Goal: Check status: Check status

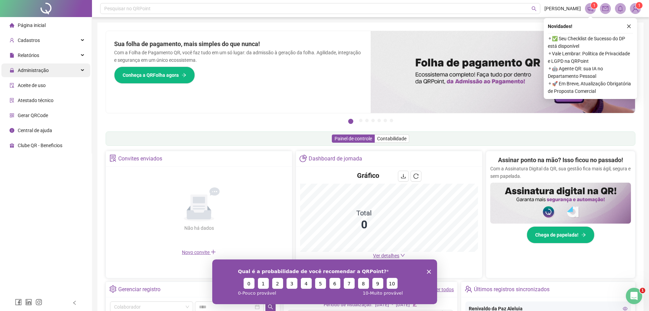
click at [27, 71] on span "Administração" at bounding box center [33, 69] width 31 height 5
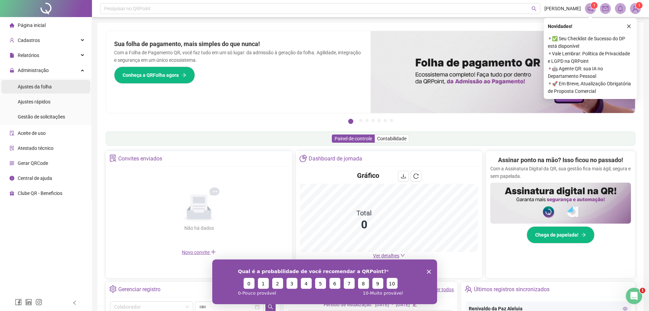
click at [32, 87] on span "Ajustes da folha" at bounding box center [35, 86] width 34 height 5
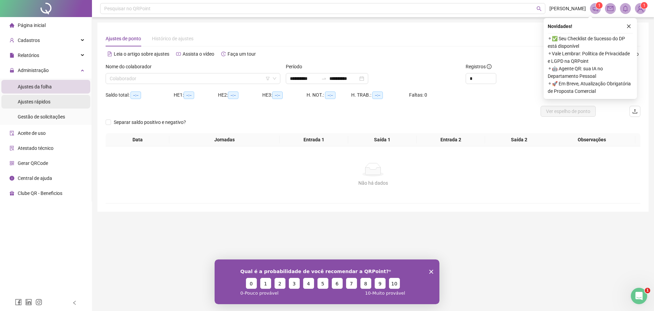
click at [29, 105] on div "Ajustes rápidos" at bounding box center [34, 102] width 33 height 14
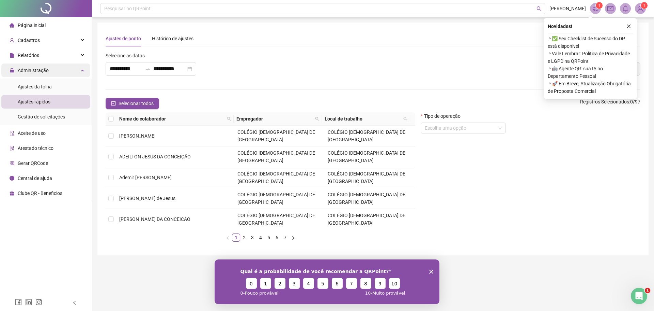
click at [49, 65] on div "Administração" at bounding box center [45, 70] width 89 height 14
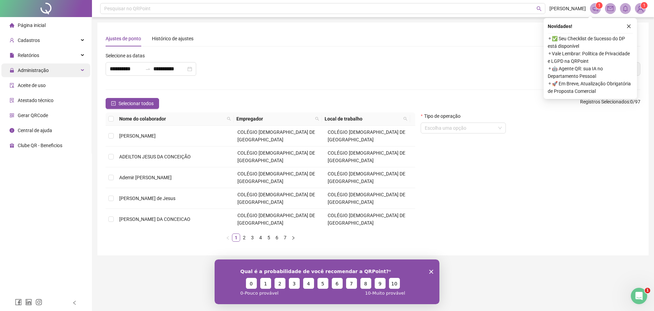
click at [44, 70] on span "Administração" at bounding box center [33, 69] width 31 height 5
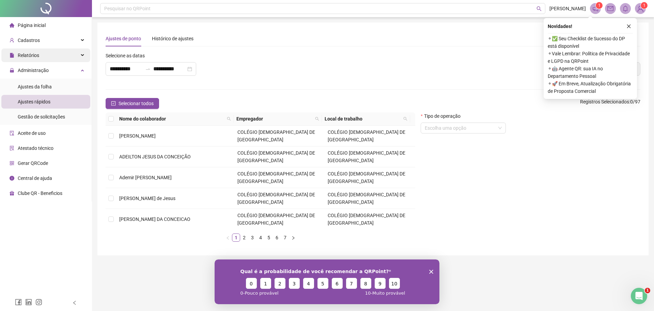
click at [40, 57] on div "Relatórios" at bounding box center [45, 55] width 89 height 14
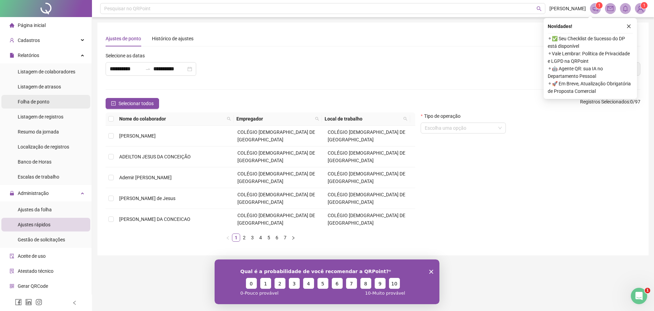
click at [39, 103] on span "Folha de ponto" at bounding box center [34, 101] width 32 height 5
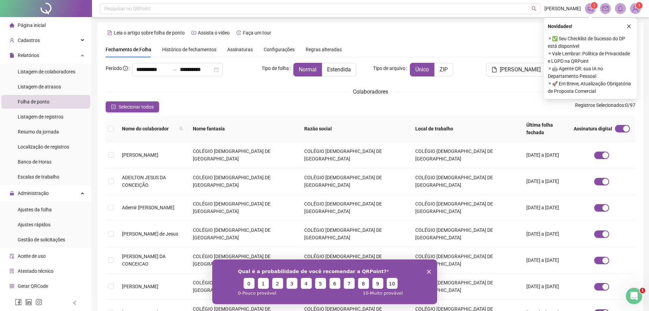
click at [244, 50] on span "Assinaturas" at bounding box center [240, 49] width 26 height 5
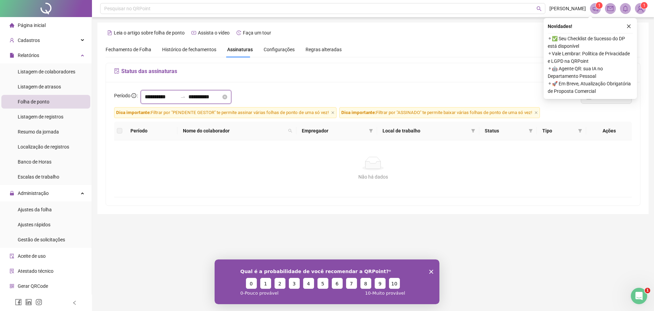
click at [156, 94] on input "**********" at bounding box center [161, 97] width 33 height 8
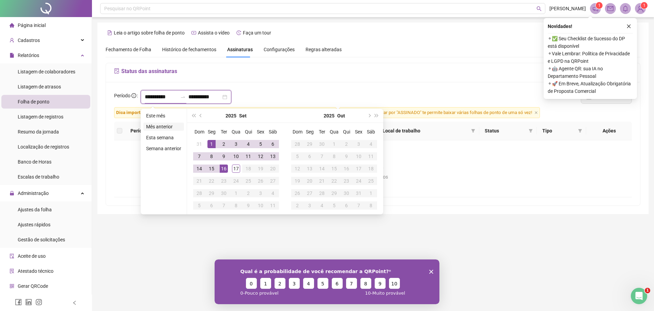
type input "**********"
click at [200, 114] on span "prev-year" at bounding box center [201, 115] width 3 height 3
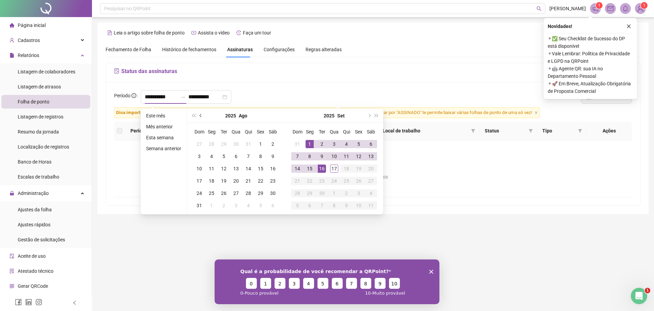
click at [200, 114] on span "prev-year" at bounding box center [201, 115] width 3 height 3
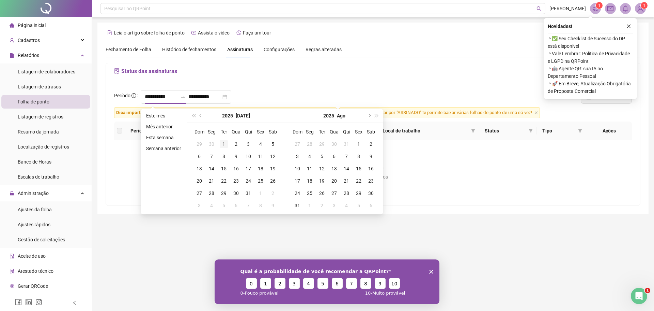
type input "**********"
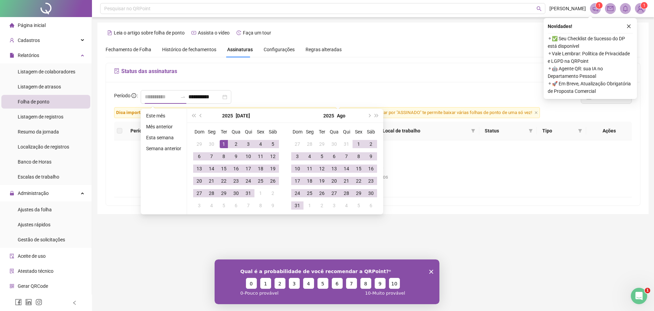
click at [222, 143] on div "1" at bounding box center [224, 144] width 8 height 8
click at [205, 95] on input "**********" at bounding box center [205, 97] width 33 height 8
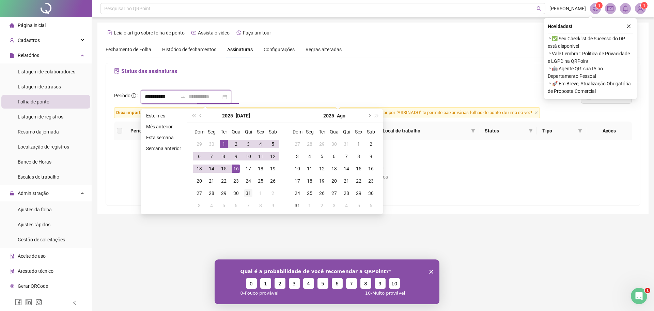
type input "**********"
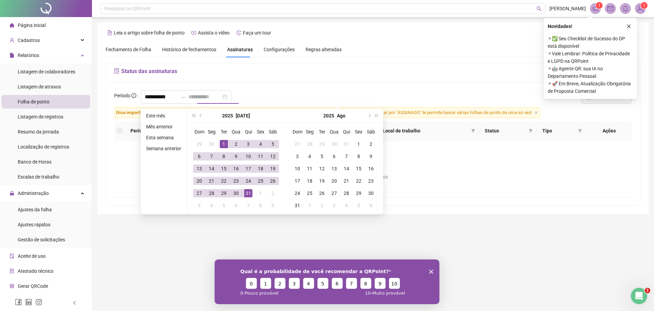
click at [251, 193] on div "31" at bounding box center [248, 193] width 8 height 8
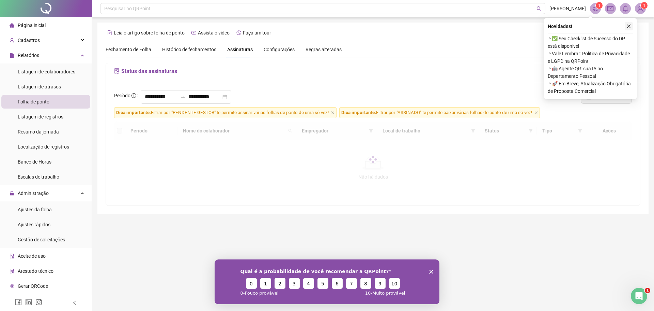
click at [631, 25] on icon "close" at bounding box center [629, 26] width 5 height 5
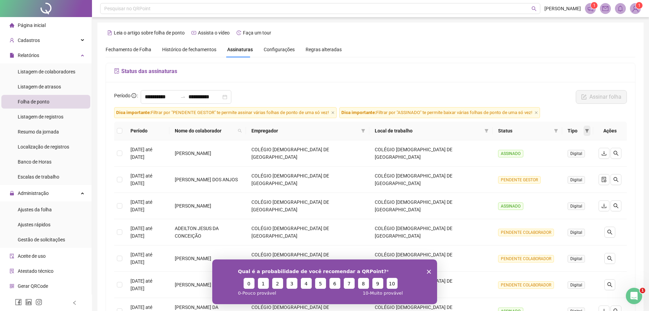
click at [585, 130] on span at bounding box center [587, 130] width 7 height 10
click at [585, 129] on icon "filter" at bounding box center [587, 131] width 4 height 4
click at [555, 130] on icon "filter" at bounding box center [557, 130] width 4 height 3
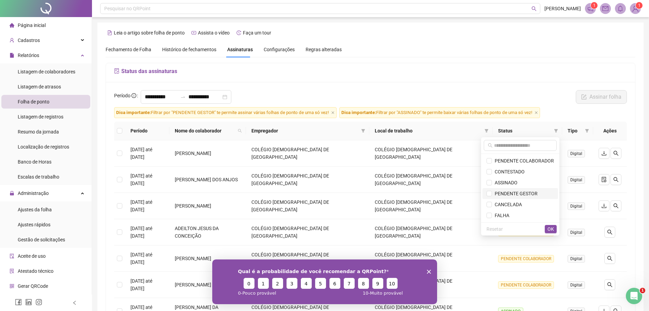
click at [494, 193] on span "PENDENTE GESTOR" at bounding box center [515, 193] width 46 height 5
click at [554, 231] on span "OK" at bounding box center [551, 228] width 6 height 7
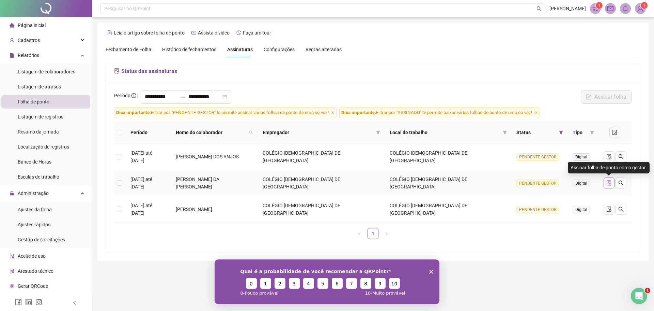
click at [611, 182] on icon "file-done" at bounding box center [609, 182] width 4 height 5
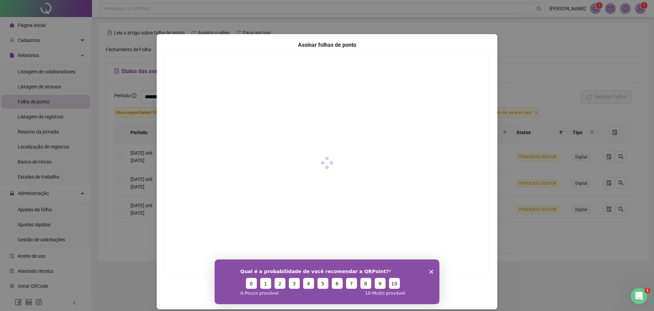
click at [431, 271] on icon "Encerrar pesquisa" at bounding box center [432, 271] width 4 height 4
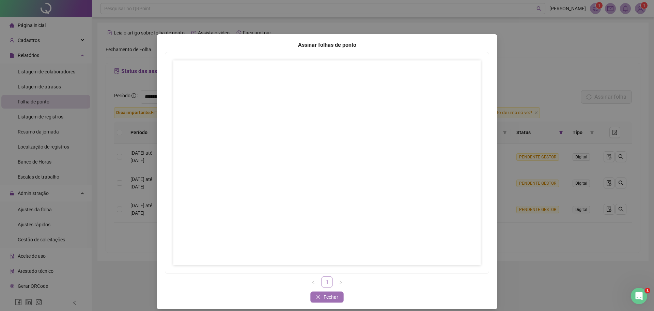
click at [328, 297] on span "Fechar" at bounding box center [331, 296] width 15 height 7
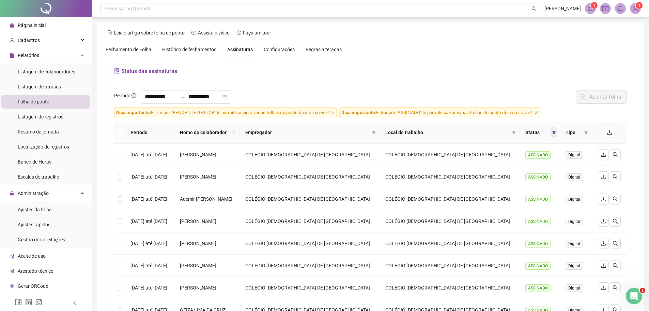
click at [553, 132] on icon "filter" at bounding box center [554, 132] width 4 height 3
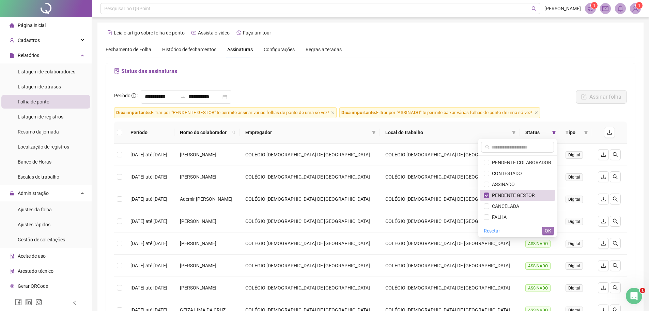
click at [548, 230] on span "OK" at bounding box center [548, 230] width 6 height 7
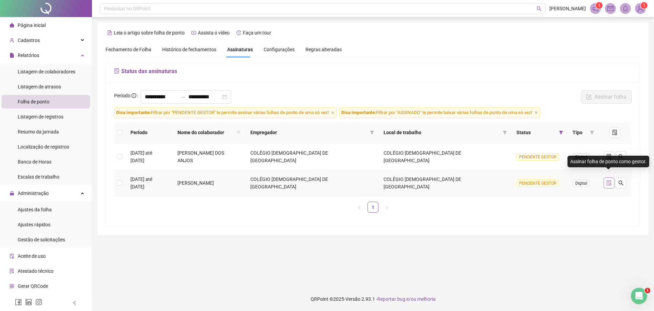
click at [607, 180] on icon "file-done" at bounding box center [609, 182] width 5 height 5
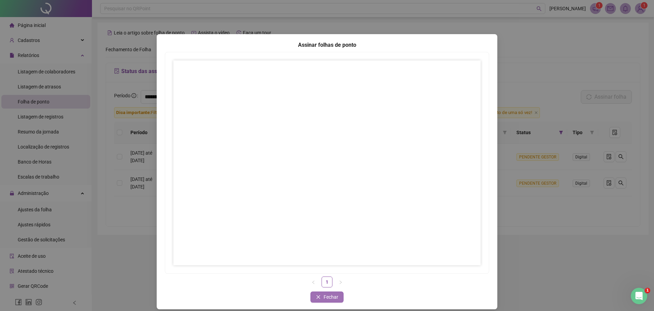
click at [324, 298] on span "Fechar" at bounding box center [331, 296] width 15 height 7
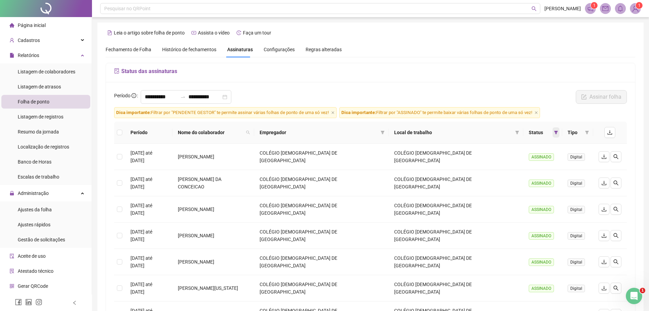
click at [555, 131] on icon "filter" at bounding box center [557, 132] width 4 height 3
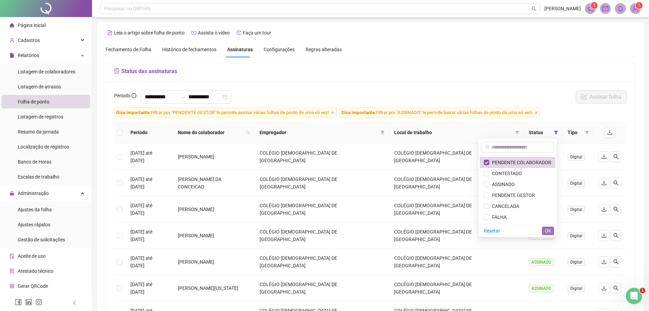
click at [551, 230] on span "OK" at bounding box center [548, 230] width 6 height 7
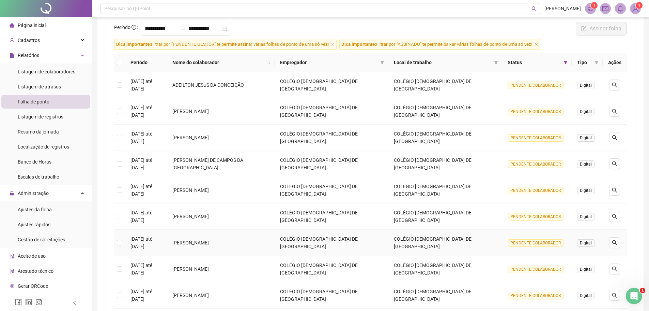
scroll to position [136, 0]
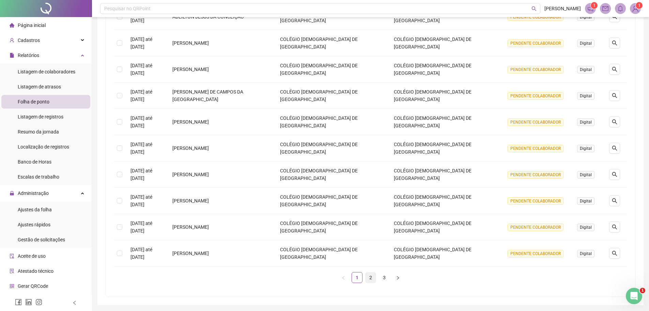
click at [370, 276] on link "2" at bounding box center [371, 277] width 10 height 10
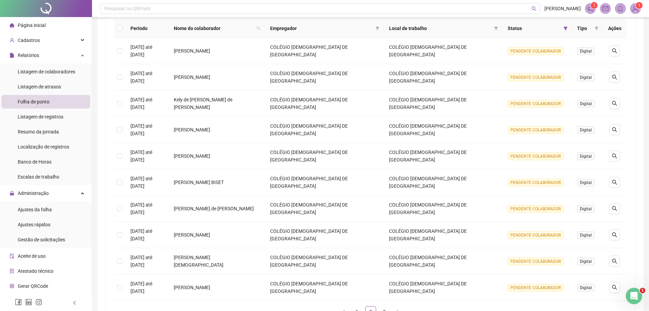
scroll to position [160, 0]
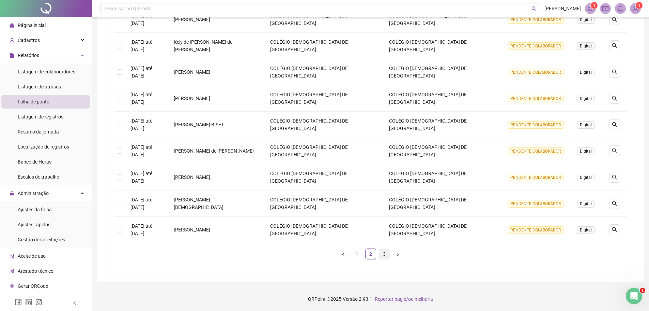
click at [385, 255] on link "3" at bounding box center [384, 253] width 10 height 10
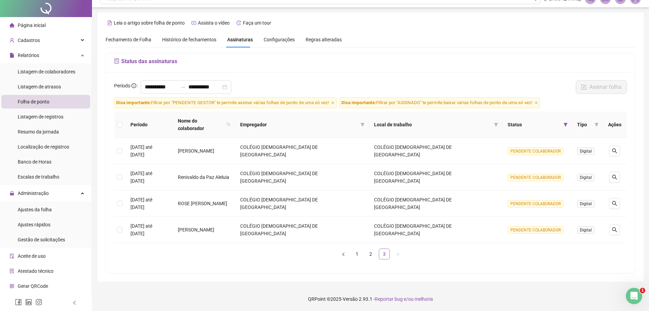
scroll to position [0, 0]
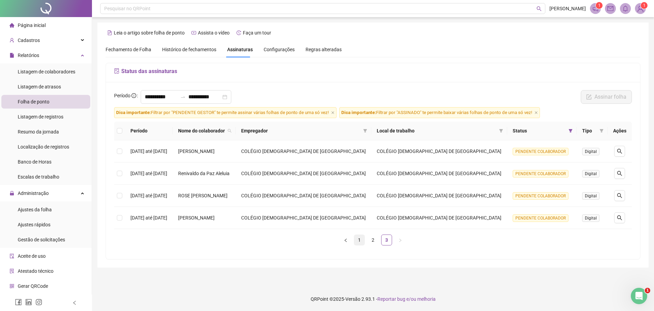
click at [357, 240] on link "1" at bounding box center [360, 240] width 10 height 10
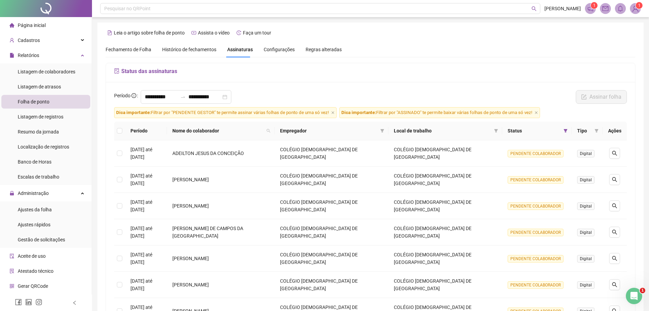
click at [143, 52] on span "Fechamento de Folha" at bounding box center [129, 49] width 46 height 5
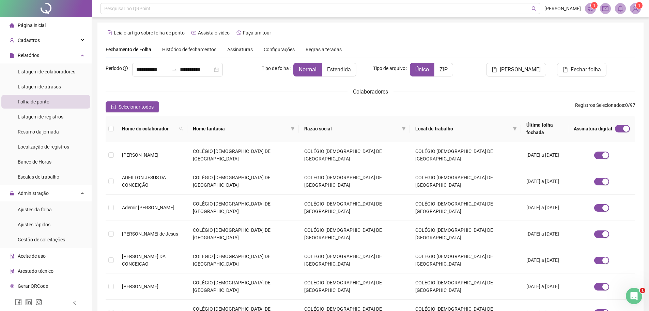
click at [188, 50] on span "Histórico de fechamentos" at bounding box center [189, 49] width 54 height 5
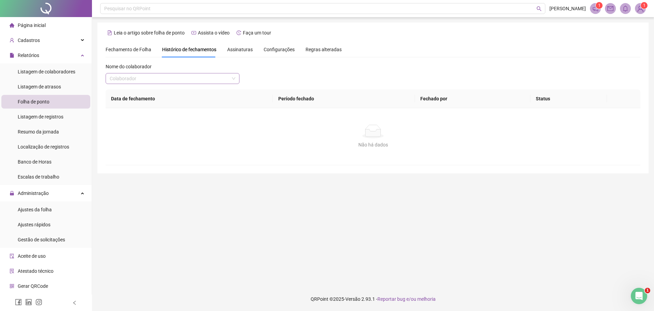
click at [138, 80] on input "search" at bounding box center [170, 78] width 120 height 10
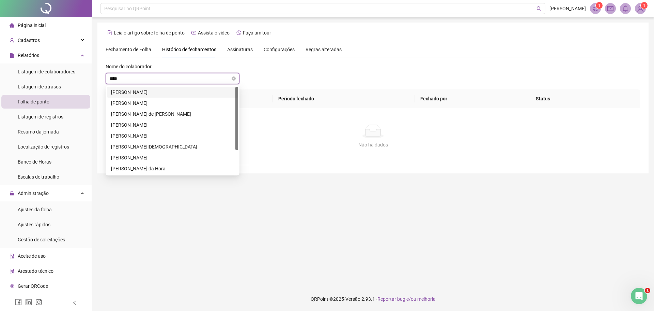
type input "*****"
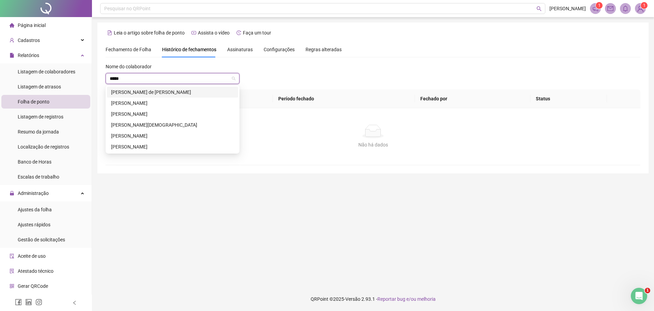
click at [156, 92] on div "[PERSON_NAME] de [PERSON_NAME]" at bounding box center [172, 91] width 123 height 7
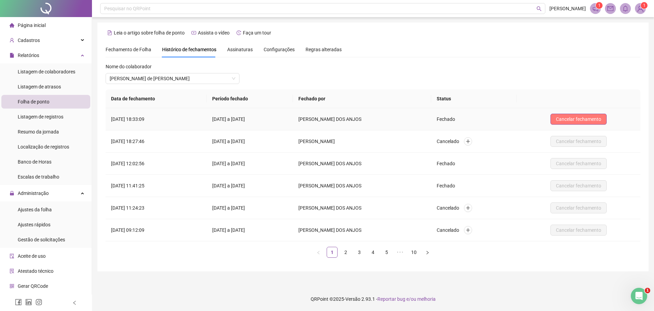
click at [588, 118] on span "Cancelar fechamento" at bounding box center [578, 118] width 45 height 7
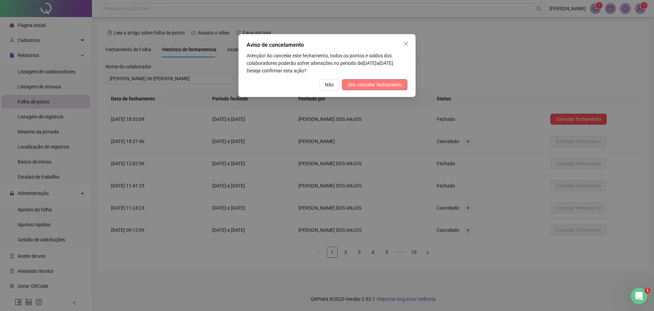
click at [369, 87] on span "Sim, cancelar fechamento" at bounding box center [375, 84] width 55 height 7
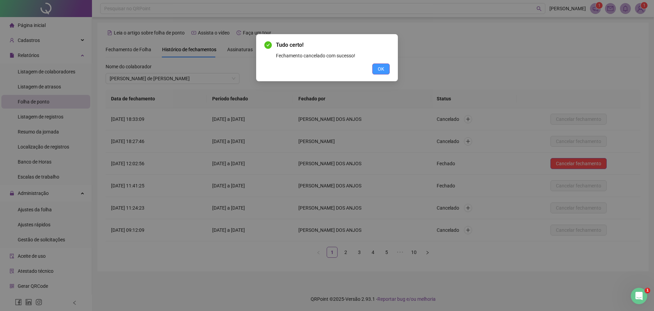
click at [383, 66] on span "OK" at bounding box center [381, 68] width 6 height 7
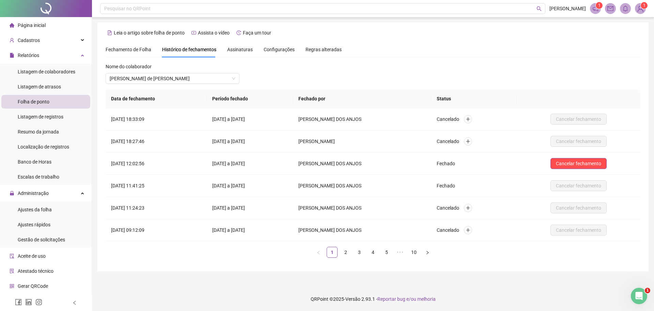
click at [140, 50] on span "Fechamento de Folha" at bounding box center [129, 49] width 46 height 5
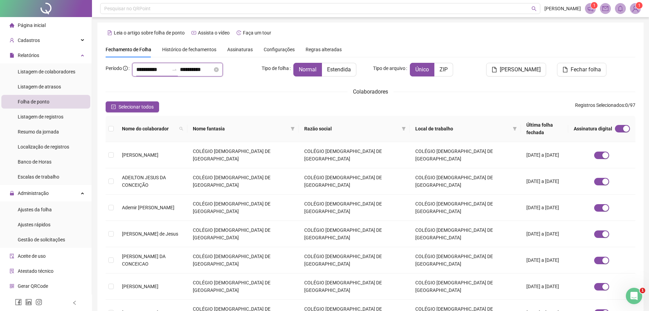
click at [149, 71] on input "**********" at bounding box center [152, 69] width 33 height 8
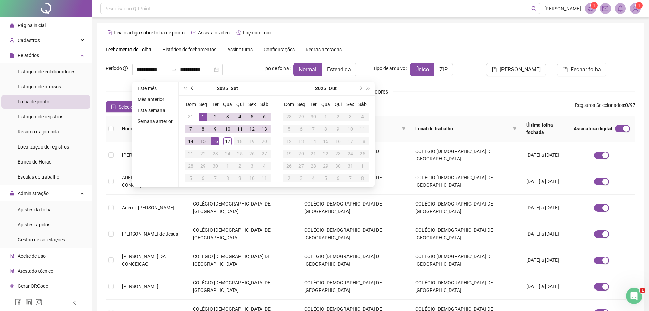
click at [191, 88] on span "prev-year" at bounding box center [192, 88] width 3 height 3
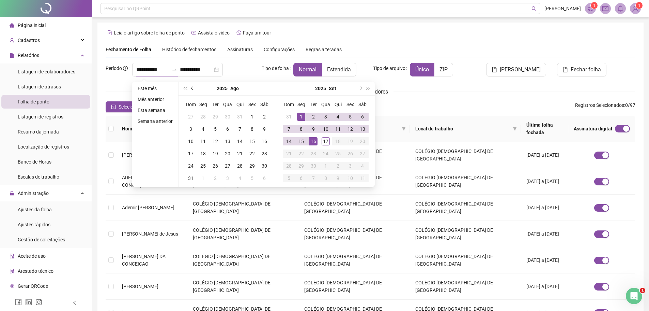
click at [191, 88] on span "prev-year" at bounding box center [192, 88] width 3 height 3
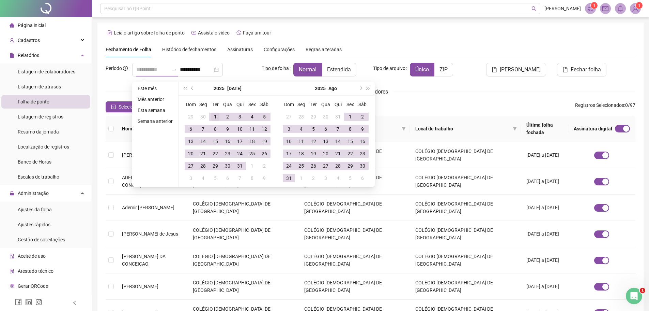
type input "**********"
click at [216, 117] on div "1" at bounding box center [215, 116] width 8 height 8
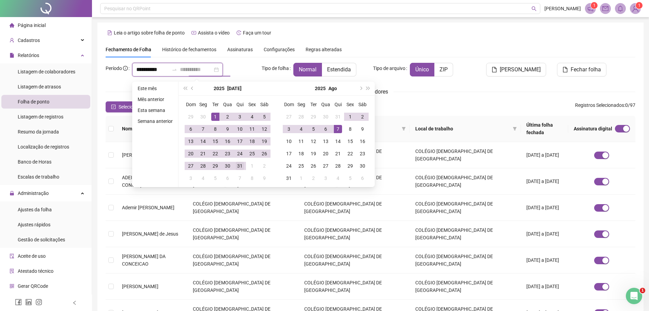
type input "**********"
click at [240, 168] on div "31" at bounding box center [240, 166] width 8 height 8
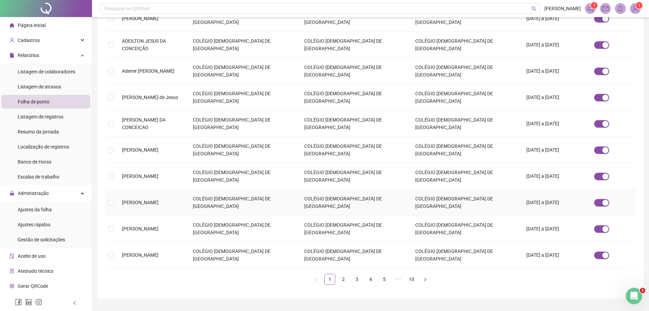
scroll to position [146, 0]
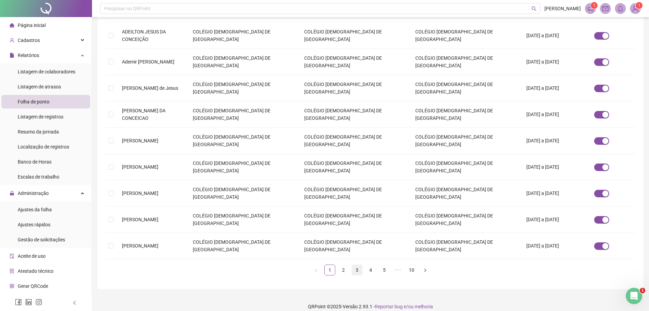
click at [358, 265] on link "3" at bounding box center [357, 270] width 10 height 10
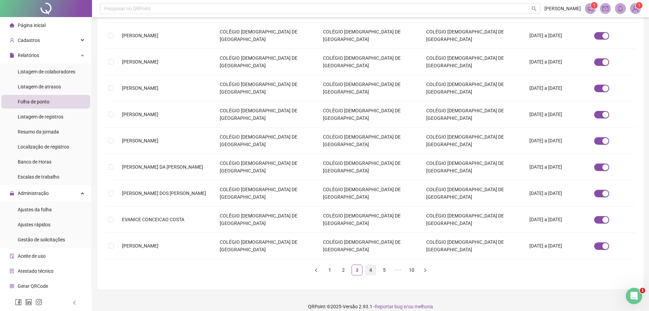
click at [372, 265] on link "4" at bounding box center [371, 270] width 10 height 10
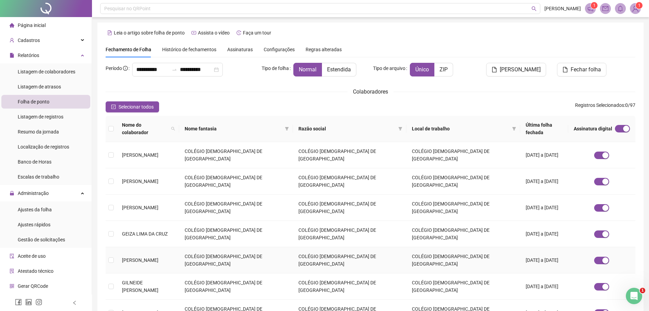
scroll to position [136, 0]
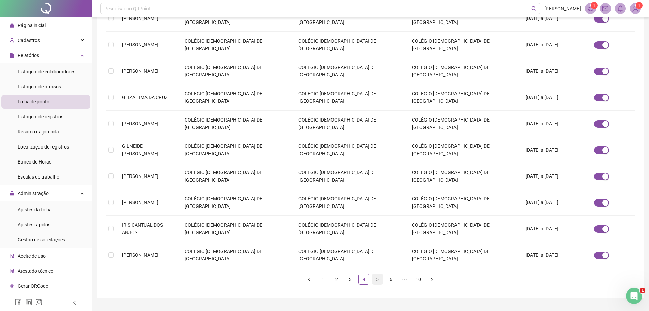
click at [378, 274] on link "5" at bounding box center [378, 279] width 10 height 10
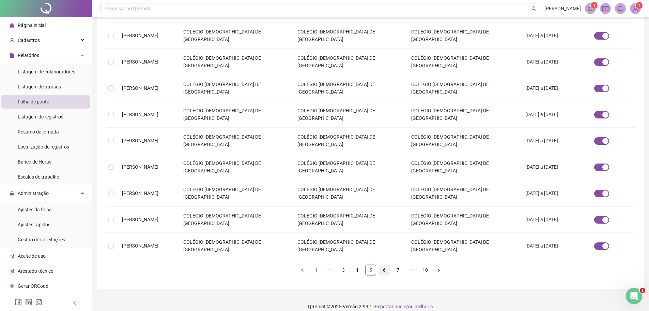
click at [382, 265] on link "6" at bounding box center [384, 270] width 10 height 10
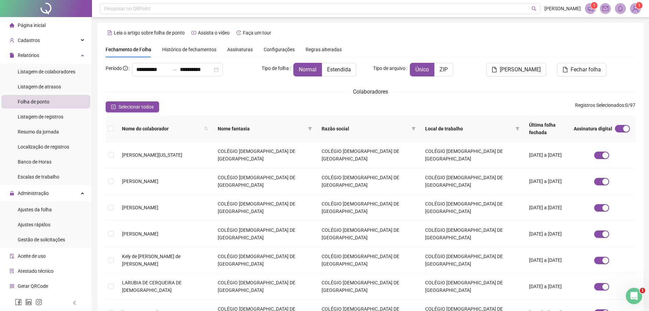
scroll to position [136, 0]
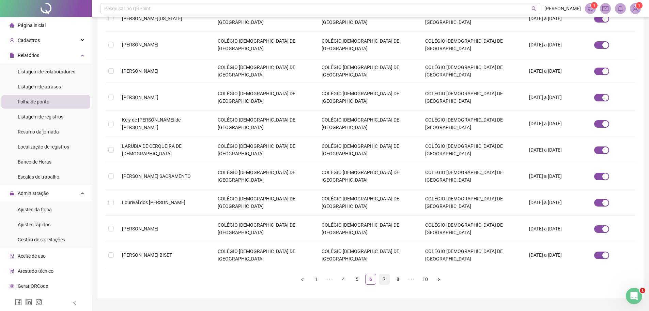
click at [386, 274] on link "7" at bounding box center [384, 279] width 10 height 10
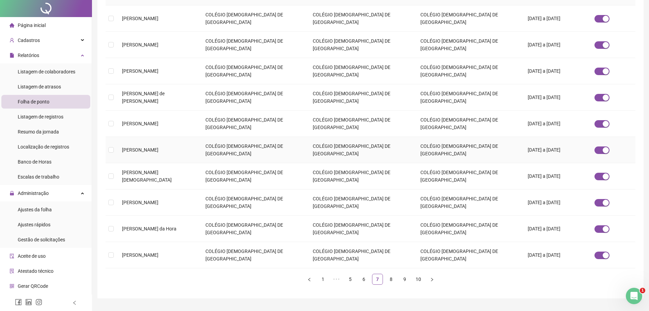
scroll to position [0, 0]
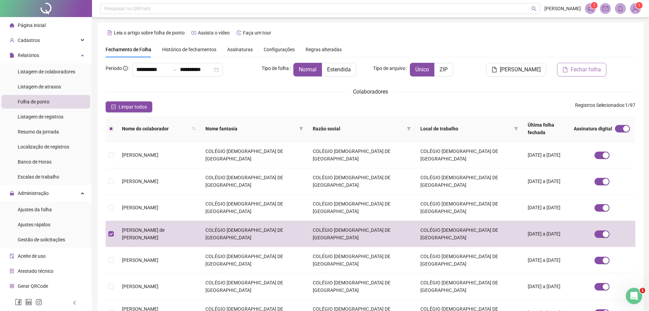
click at [586, 69] on span "Fechar folha" at bounding box center [586, 69] width 30 height 8
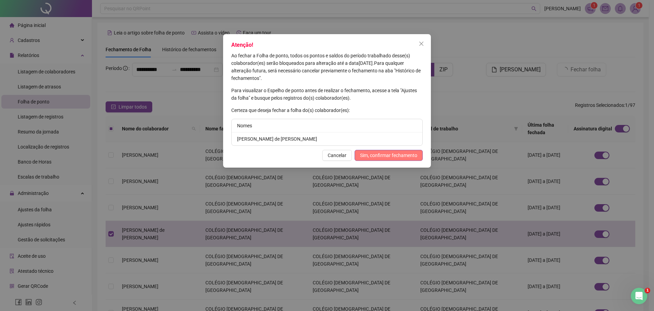
click at [378, 151] on span "Sim, confirmar fechamento" at bounding box center [388, 154] width 57 height 7
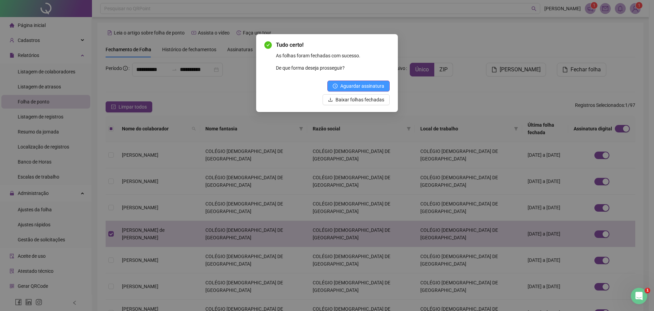
click at [355, 84] on span "Aguardar assinatura" at bounding box center [363, 85] width 44 height 7
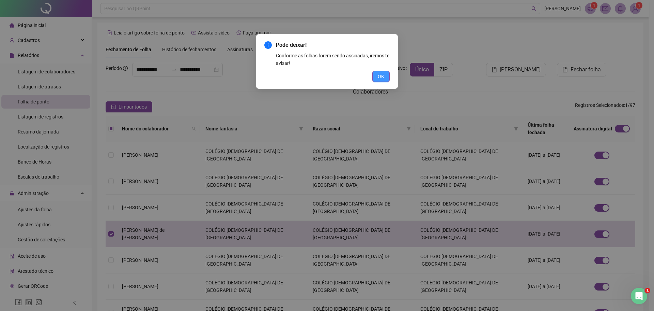
click at [386, 79] on button "OK" at bounding box center [381, 76] width 17 height 11
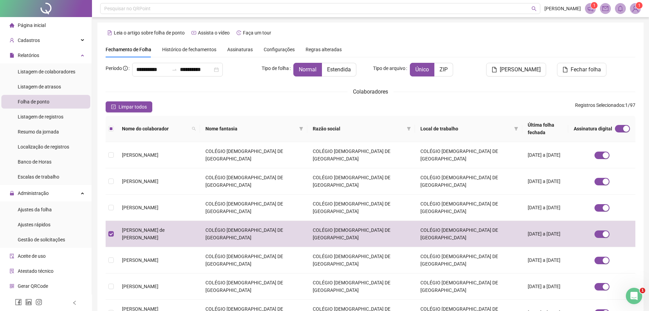
click at [234, 47] on span "Assinaturas" at bounding box center [240, 49] width 26 height 5
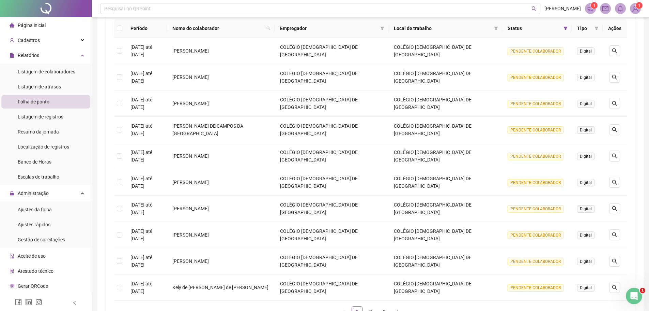
scroll to position [136, 0]
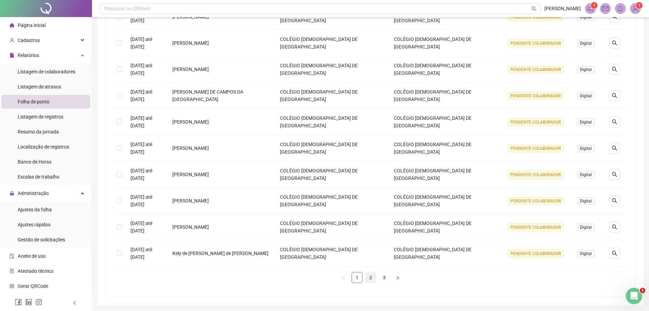
click at [372, 278] on link "2" at bounding box center [371, 277] width 10 height 10
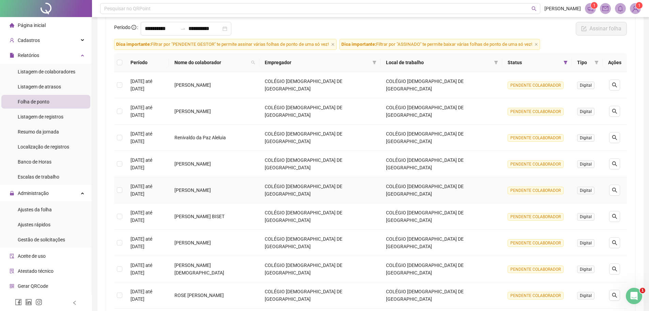
scroll to position [0, 0]
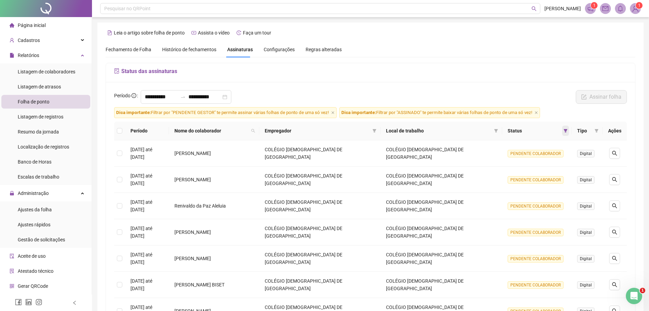
click at [566, 132] on icon "filter" at bounding box center [566, 130] width 4 height 3
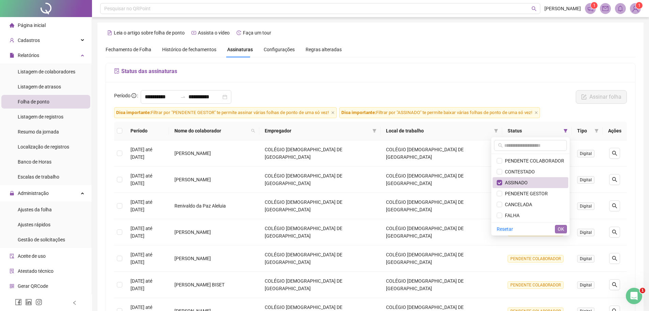
click at [558, 228] on span "OK" at bounding box center [561, 228] width 6 height 7
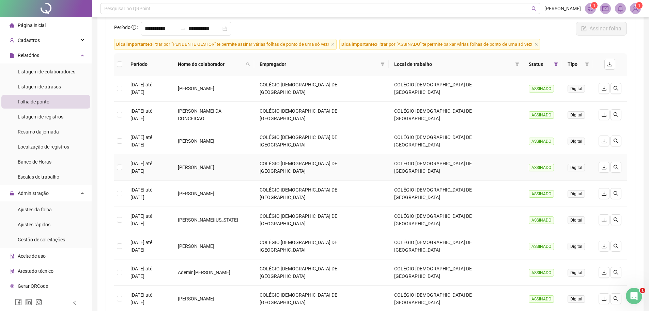
scroll to position [122, 0]
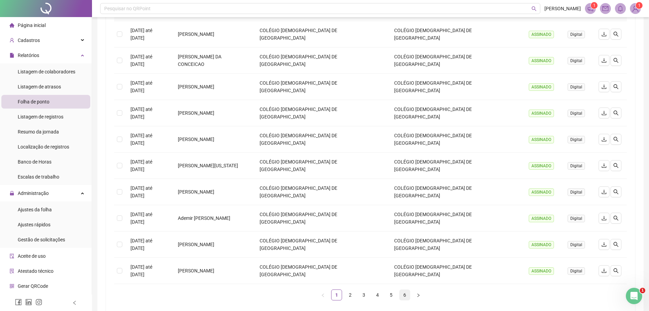
click at [404, 289] on link "6" at bounding box center [405, 294] width 10 height 10
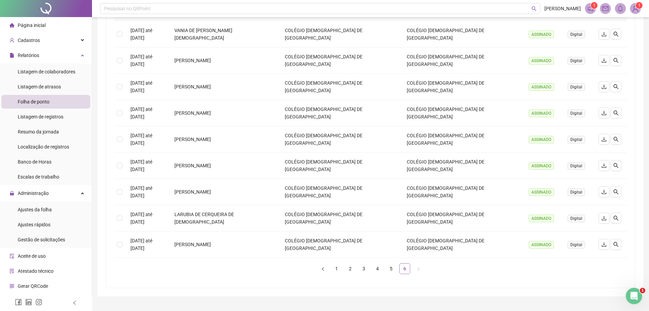
scroll to position [100, 0]
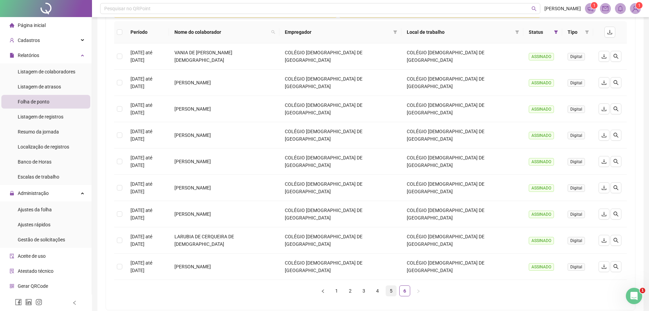
click at [392, 285] on link "5" at bounding box center [391, 290] width 10 height 10
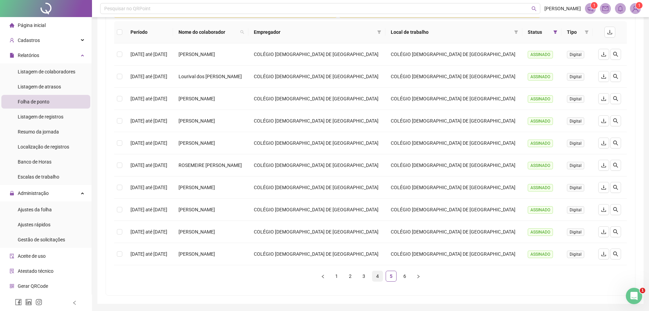
click at [376, 278] on link "4" at bounding box center [378, 276] width 10 height 10
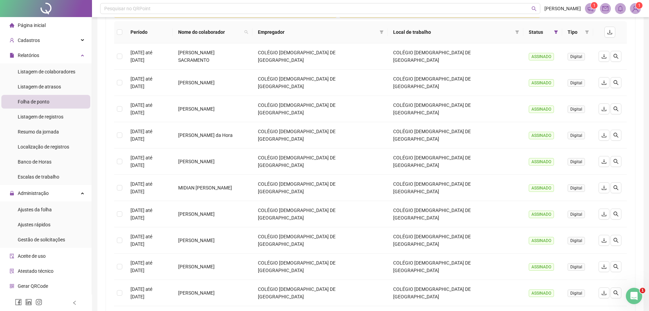
click at [365, 310] on link "3" at bounding box center [364, 317] width 10 height 10
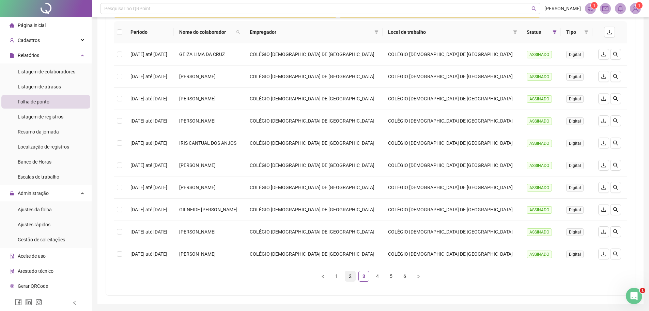
click at [350, 276] on link "2" at bounding box center [350, 276] width 10 height 10
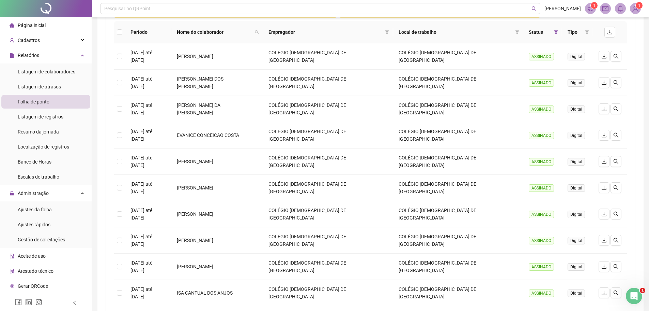
click at [337, 310] on link "1" at bounding box center [337, 317] width 10 height 10
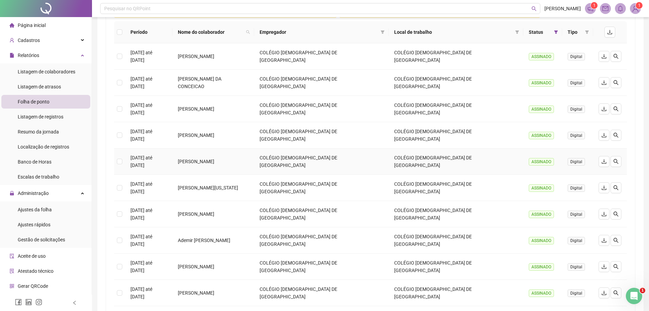
scroll to position [0, 0]
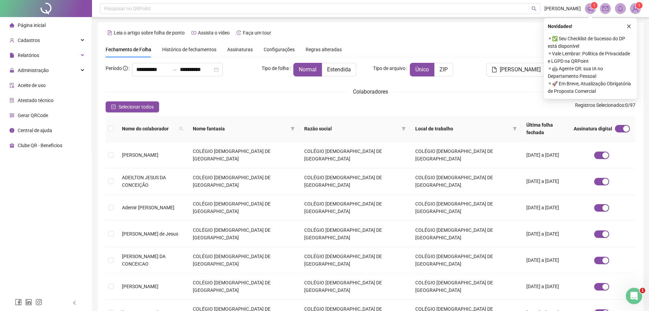
click at [232, 48] on span "Assinaturas" at bounding box center [240, 49] width 26 height 5
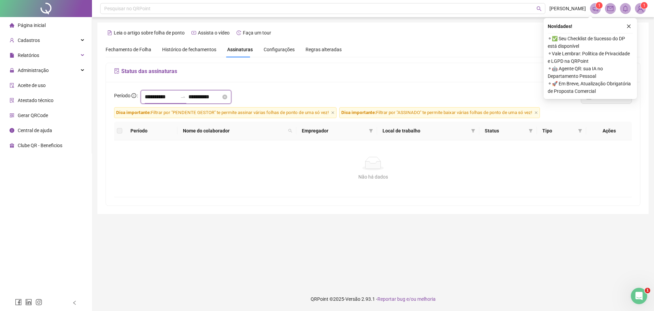
click at [162, 99] on input "**********" at bounding box center [161, 97] width 33 height 8
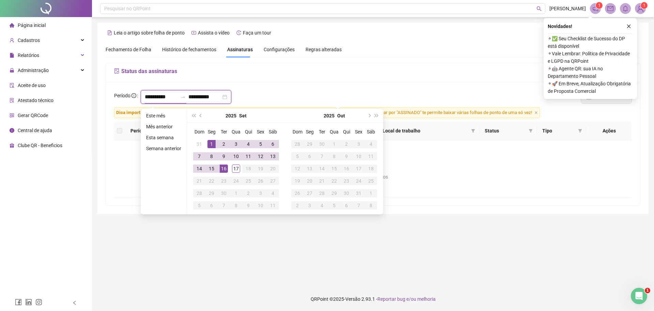
type input "**********"
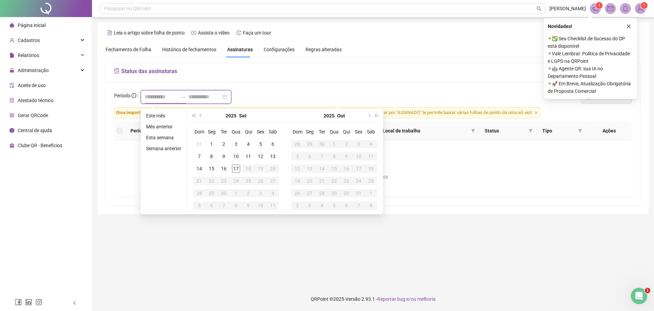
type input "**********"
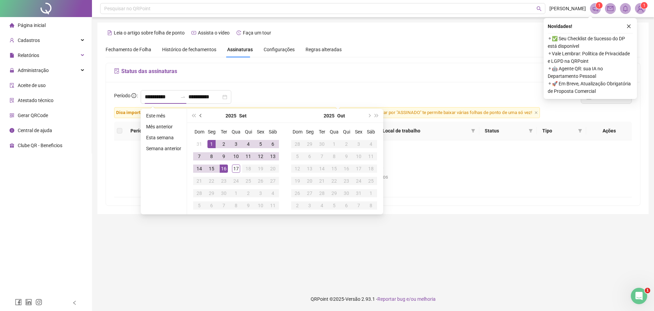
click at [201, 117] on button "prev-year" at bounding box center [200, 116] width 7 height 14
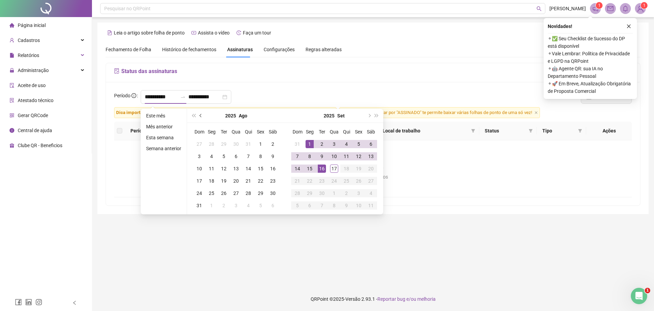
click at [201, 115] on span "prev-year" at bounding box center [201, 115] width 3 height 3
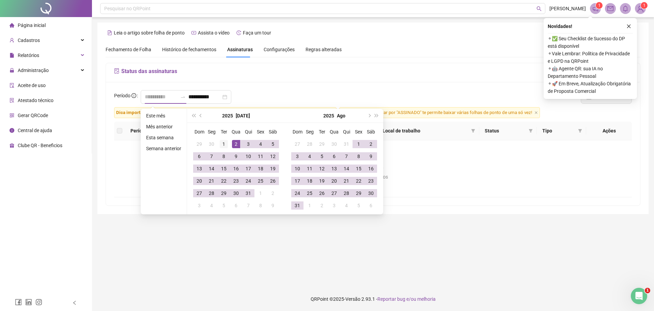
type input "**********"
click at [225, 143] on div "1" at bounding box center [224, 144] width 8 height 8
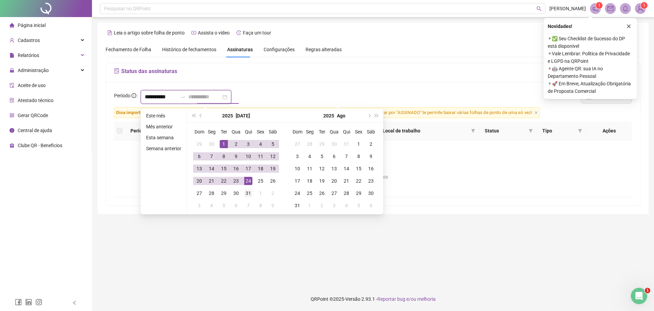
type input "**********"
click at [246, 195] on div "31" at bounding box center [248, 193] width 8 height 8
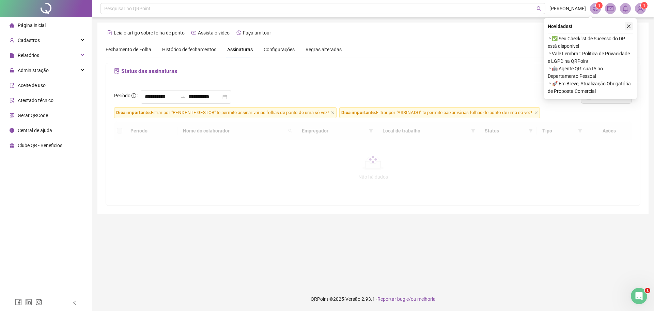
click at [629, 26] on icon "close" at bounding box center [629, 26] width 5 height 5
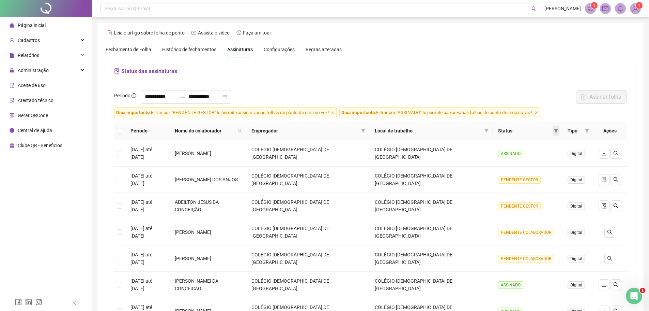
click at [556, 131] on icon "filter" at bounding box center [557, 130] width 4 height 3
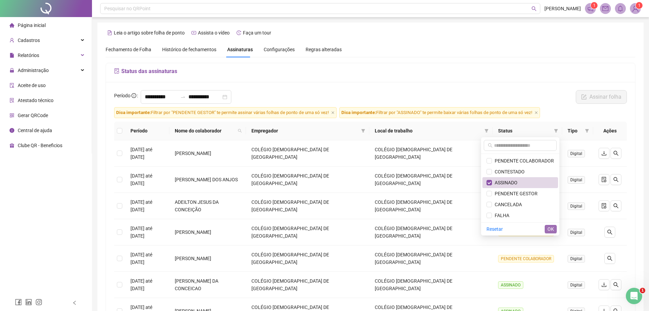
click at [549, 229] on span "OK" at bounding box center [551, 228] width 6 height 7
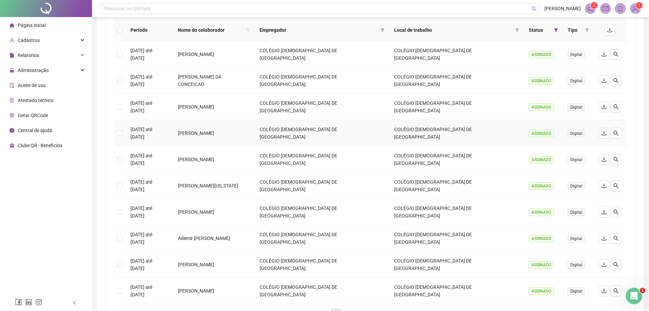
scroll to position [122, 0]
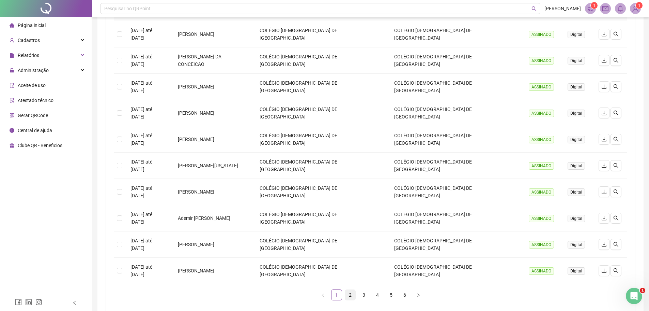
click at [349, 289] on link "2" at bounding box center [350, 294] width 10 height 10
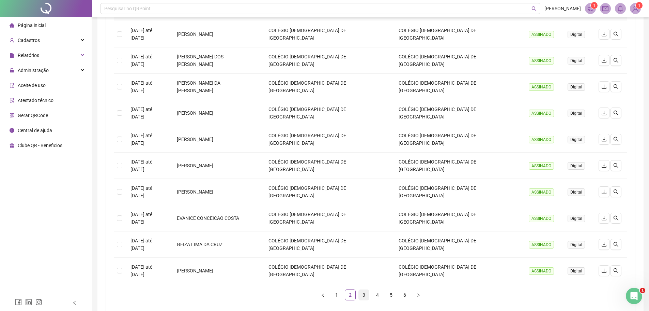
click at [363, 289] on link "3" at bounding box center [364, 294] width 10 height 10
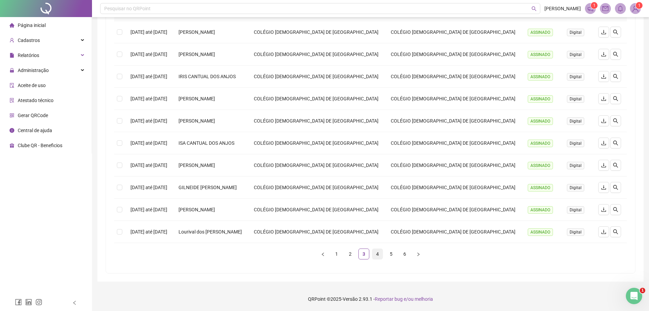
click at [378, 256] on link "4" at bounding box center [378, 253] width 10 height 10
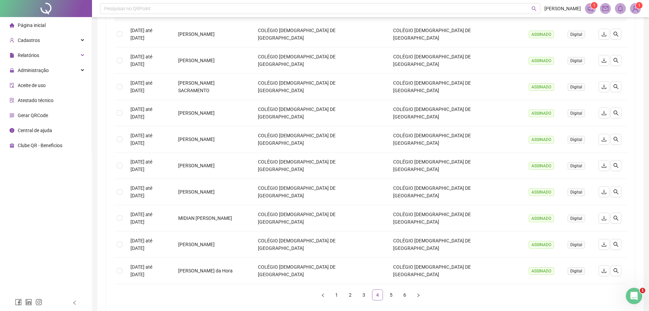
scroll to position [88, 0]
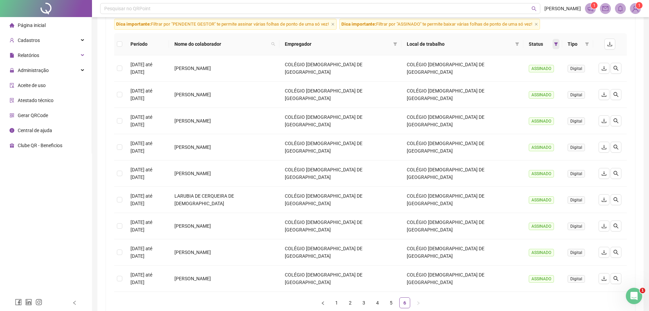
click at [553, 45] on span at bounding box center [556, 44] width 7 height 10
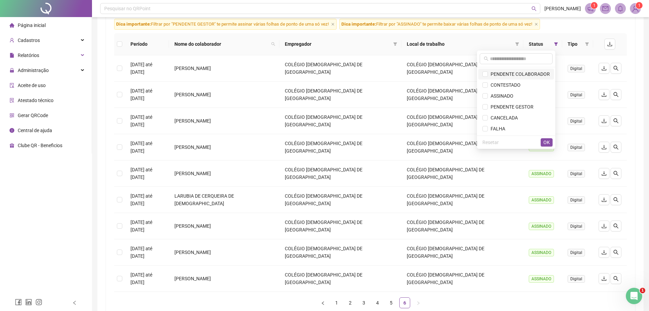
click at [489, 74] on span "PENDENTE COLABORADOR" at bounding box center [519, 73] width 62 height 5
click at [547, 144] on span "OK" at bounding box center [547, 141] width 6 height 7
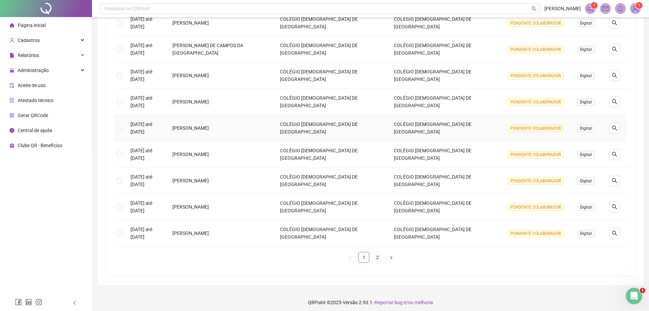
scroll to position [160, 0]
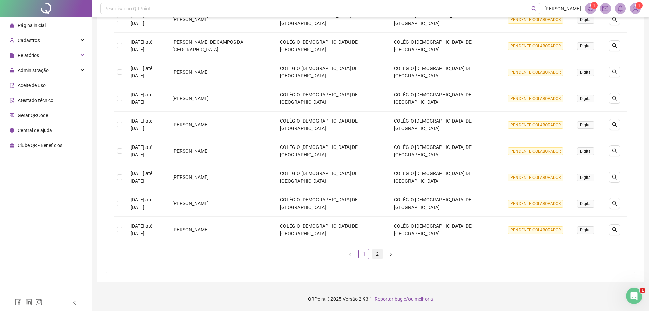
click at [376, 254] on link "2" at bounding box center [378, 253] width 10 height 10
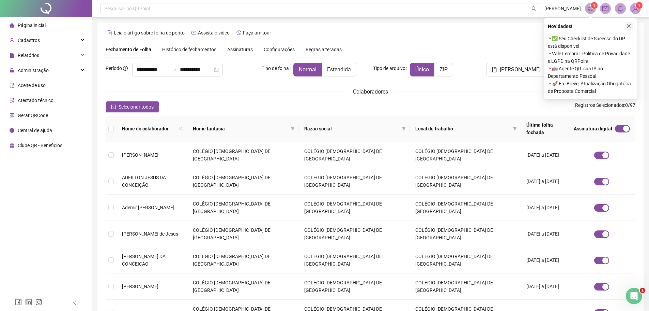
click at [628, 24] on icon "close" at bounding box center [629, 26] width 5 height 5
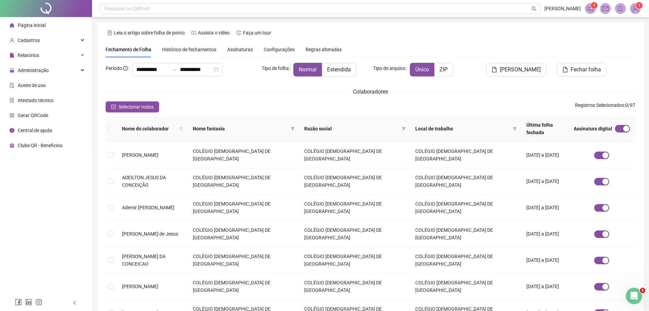
click at [235, 50] on span "Assinaturas" at bounding box center [240, 49] width 26 height 5
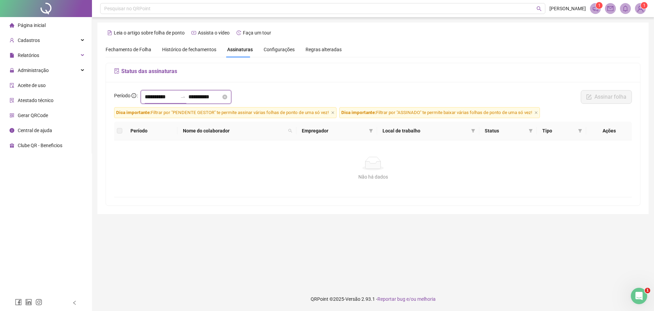
click at [148, 95] on input "**********" at bounding box center [161, 97] width 33 height 8
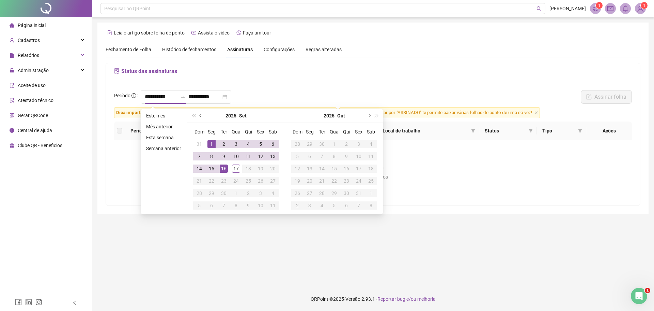
click at [201, 115] on span "prev-year" at bounding box center [201, 115] width 3 height 3
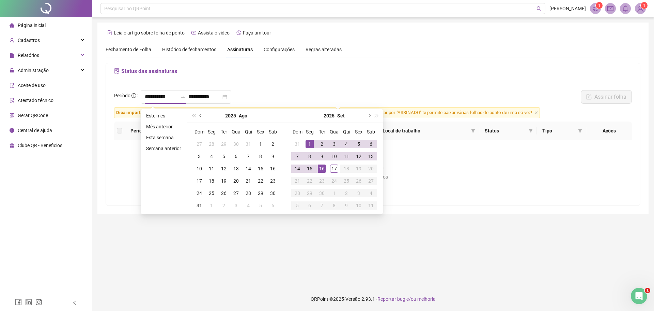
click at [200, 116] on span "prev-year" at bounding box center [201, 115] width 3 height 3
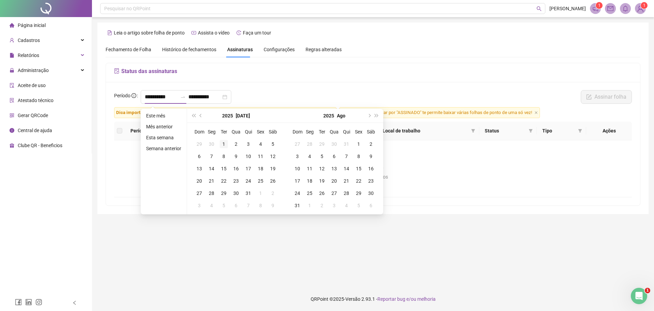
type input "**********"
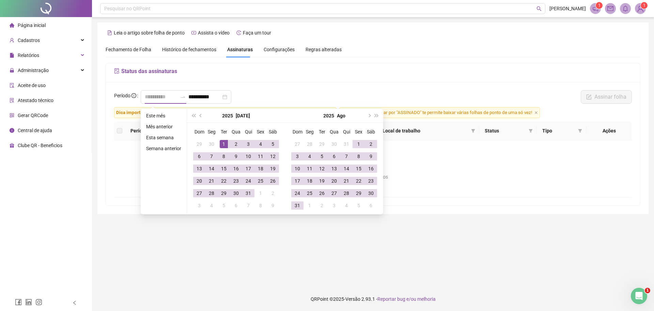
click at [225, 144] on div "1" at bounding box center [224, 144] width 8 height 8
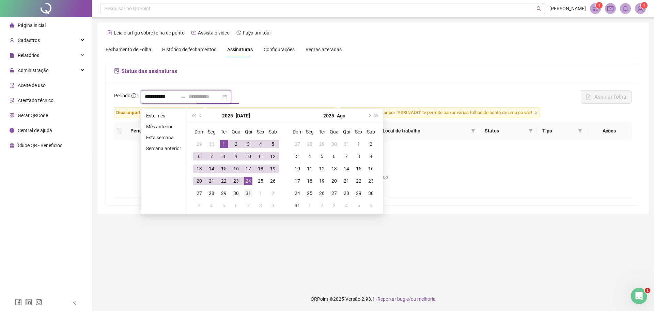
type input "**********"
click at [248, 195] on div "31" at bounding box center [248, 193] width 8 height 8
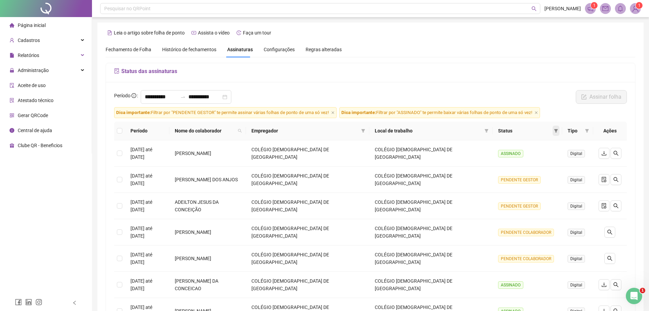
click at [555, 131] on icon "filter" at bounding box center [556, 131] width 4 height 4
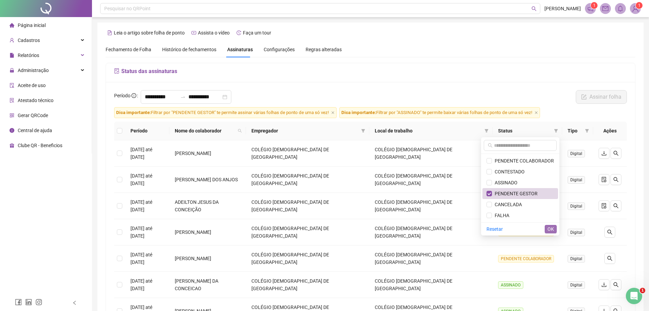
click at [555, 230] on button "OK" at bounding box center [551, 229] width 12 height 8
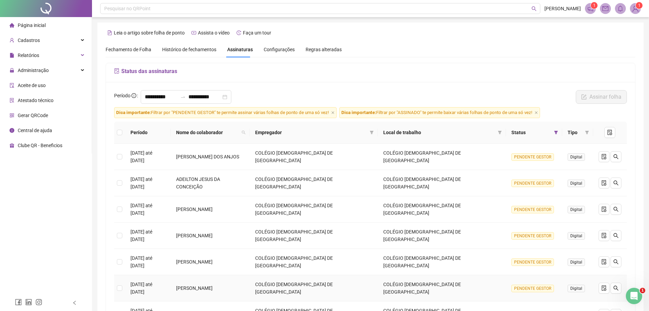
scroll to position [68, 0]
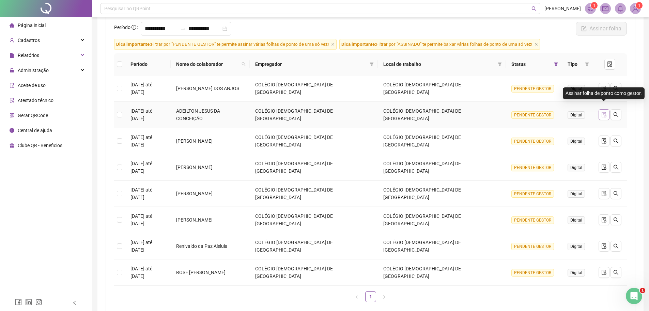
click at [603, 112] on icon "file-done" at bounding box center [604, 114] width 5 height 5
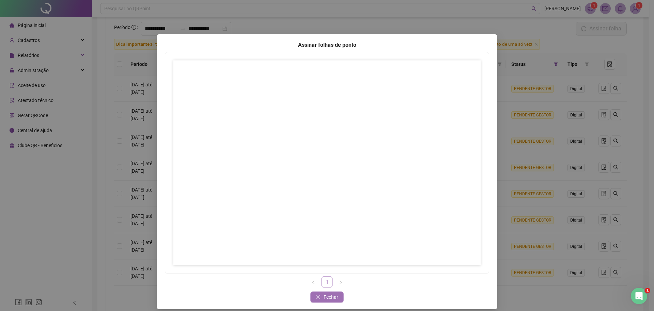
click at [334, 298] on span "Fechar" at bounding box center [331, 296] width 15 height 7
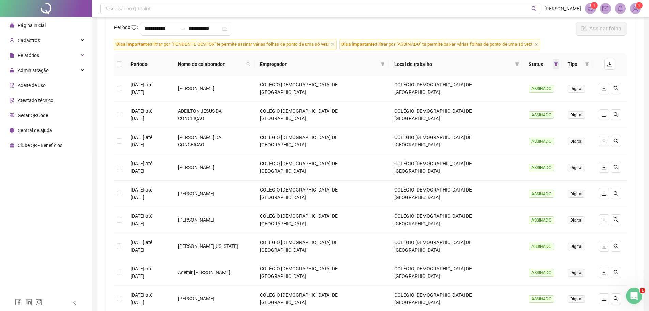
click at [553, 64] on span at bounding box center [556, 64] width 7 height 10
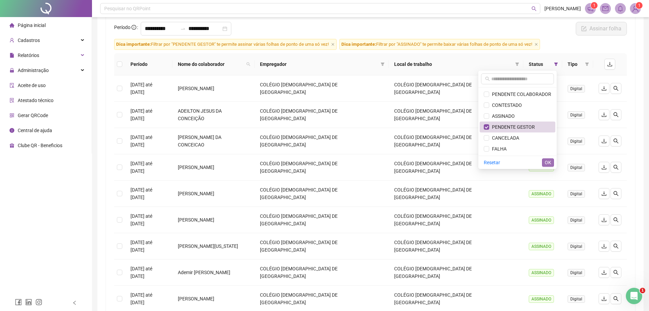
click at [549, 165] on span "OK" at bounding box center [548, 162] width 6 height 7
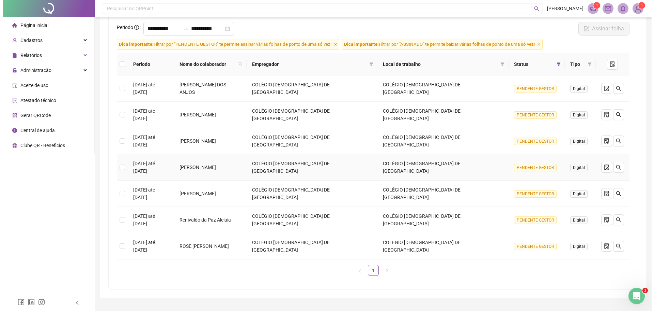
scroll to position [56, 0]
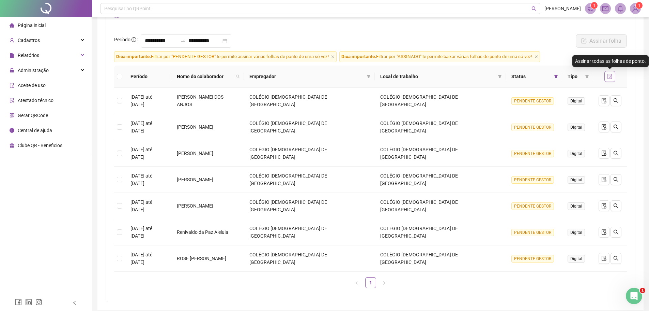
click at [611, 75] on icon "file-done" at bounding box center [609, 76] width 5 height 5
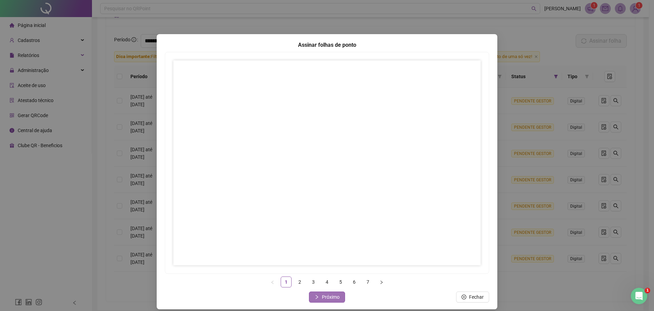
click at [324, 296] on span "Próximo" at bounding box center [331, 296] width 18 height 7
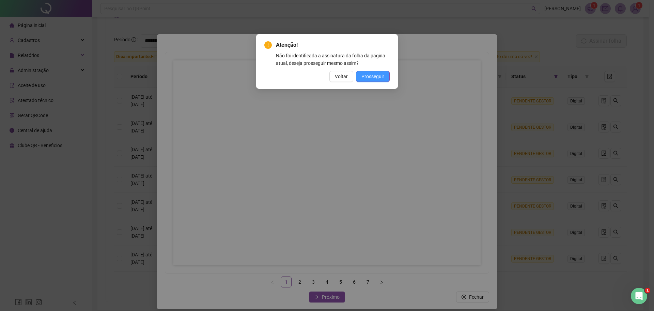
click at [364, 75] on span "Prosseguir" at bounding box center [373, 76] width 23 height 7
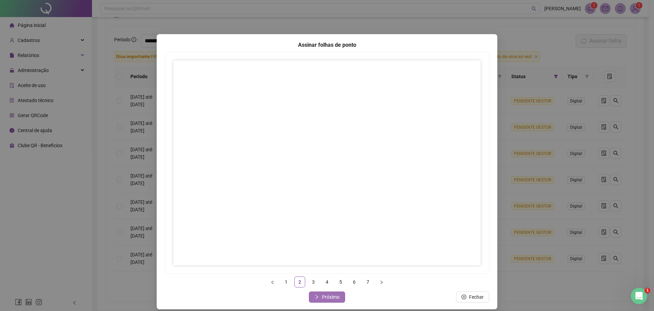
click at [326, 298] on span "Próximo" at bounding box center [331, 296] width 18 height 7
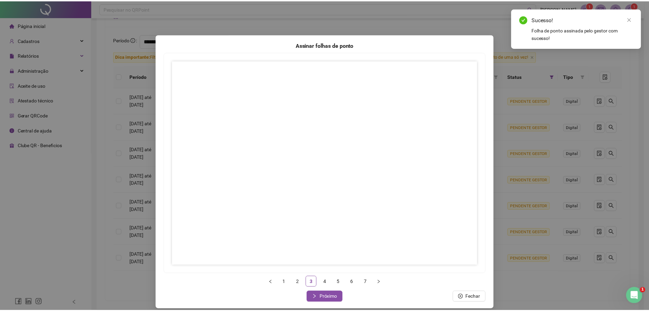
scroll to position [6, 0]
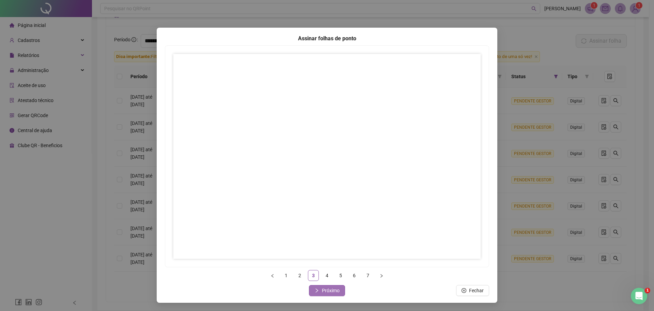
click at [327, 289] on span "Próximo" at bounding box center [331, 289] width 18 height 7
click at [330, 289] on span "Próximo" at bounding box center [331, 289] width 18 height 7
click at [352, 274] on link "6" at bounding box center [354, 275] width 10 height 10
drag, startPoint x: 330, startPoint y: 287, endPoint x: 312, endPoint y: 287, distance: 18.1
click at [330, 287] on span "Próximo" at bounding box center [331, 289] width 18 height 7
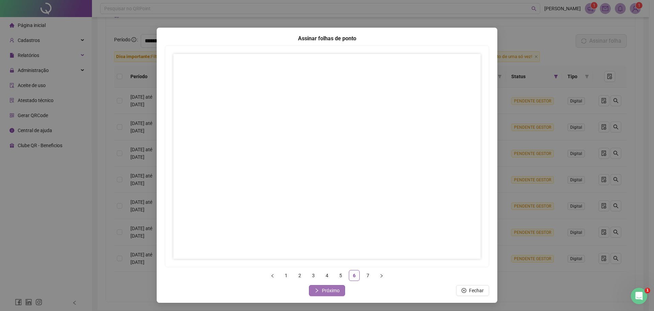
click at [327, 291] on span "Próximo" at bounding box center [331, 289] width 18 height 7
click at [285, 273] on link "1" at bounding box center [286, 275] width 10 height 10
click at [297, 272] on link "2" at bounding box center [300, 275] width 10 height 10
click at [330, 292] on span "Fechar" at bounding box center [331, 289] width 15 height 7
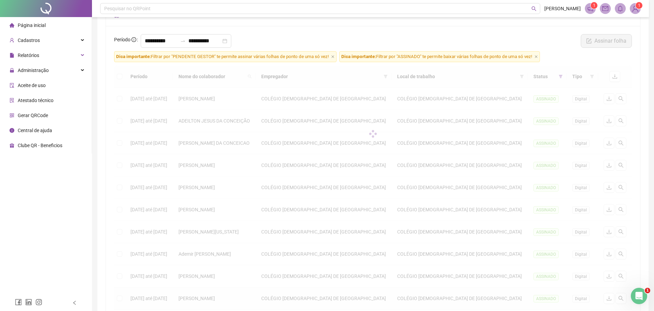
click at [326, 289] on div "Período Nome do colaborador Empregador Local de trabalho Status Tipo 01/07/2025…" at bounding box center [373, 195] width 518 height 260
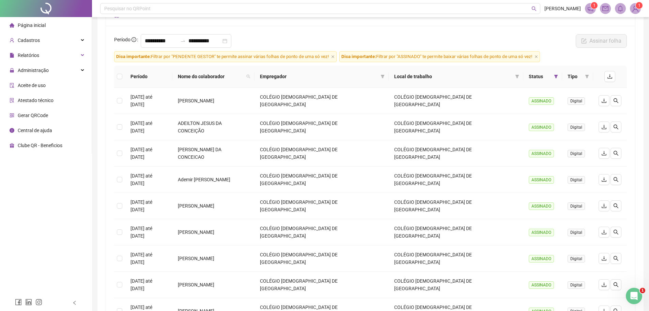
click at [555, 77] on icon "filter" at bounding box center [556, 76] width 4 height 4
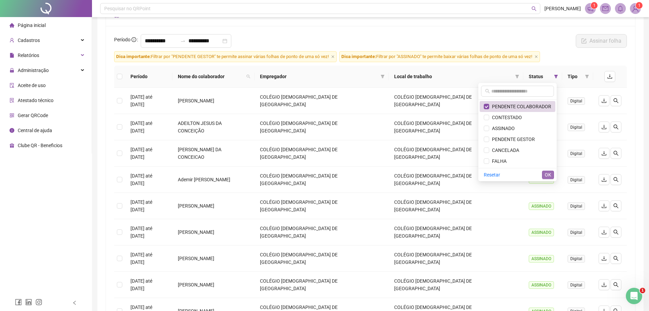
click at [547, 174] on span "OK" at bounding box center [548, 174] width 6 height 7
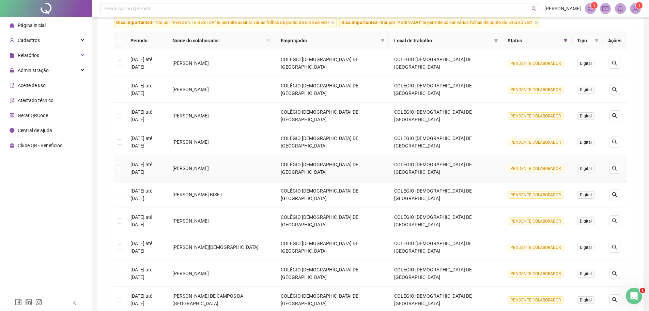
scroll to position [124, 0]
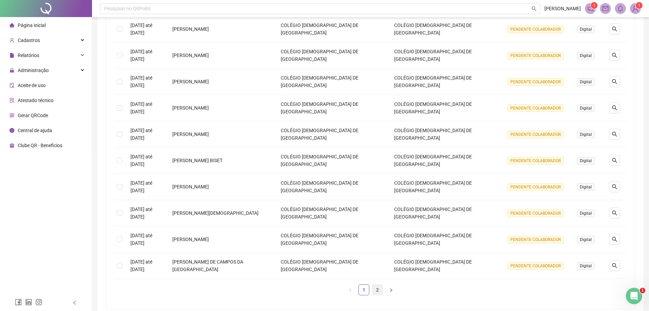
click at [377, 290] on link "2" at bounding box center [378, 289] width 10 height 10
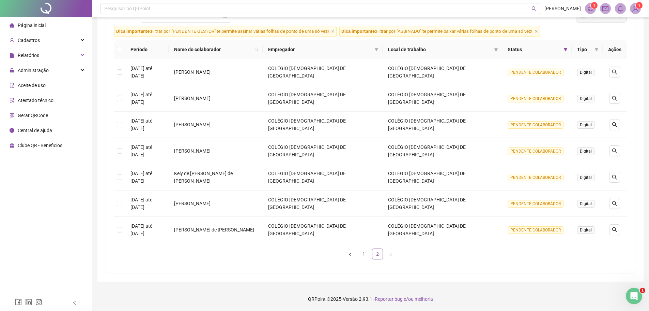
scroll to position [52, 0]
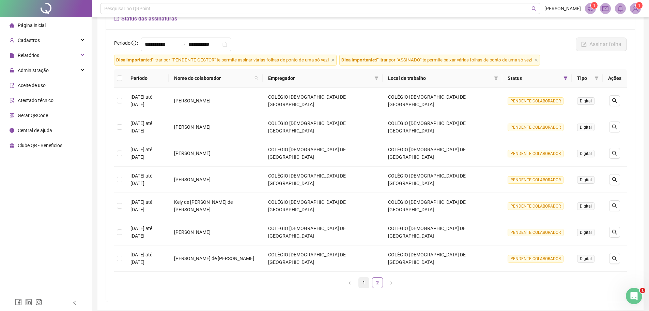
click at [363, 277] on link "1" at bounding box center [364, 282] width 10 height 10
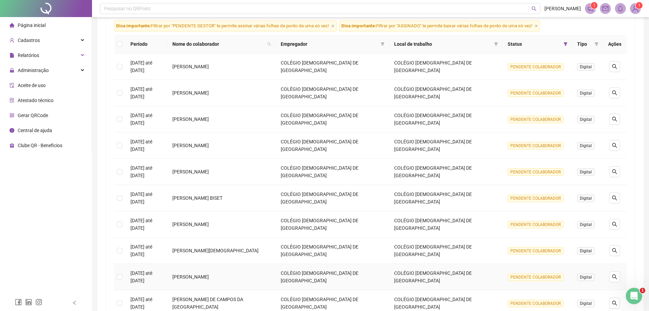
scroll to position [18, 0]
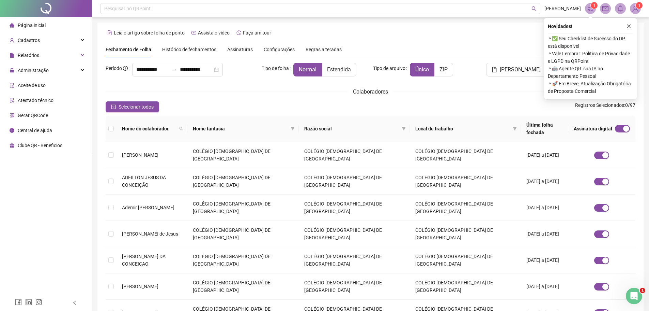
click at [240, 49] on span "Assinaturas" at bounding box center [240, 49] width 26 height 5
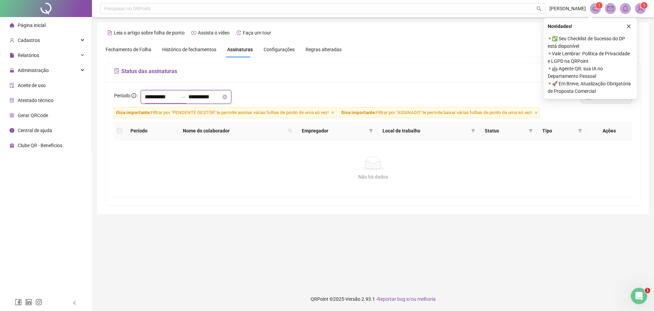
click at [166, 98] on input "**********" at bounding box center [161, 97] width 33 height 8
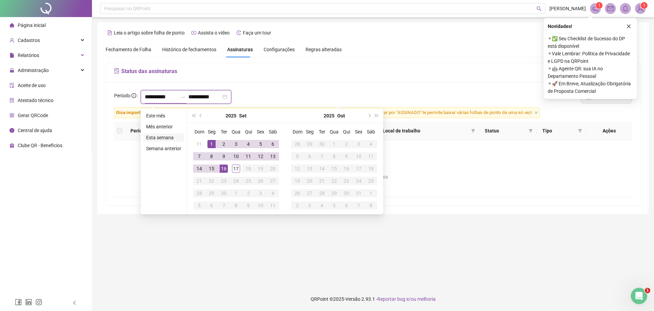
type input "**********"
click at [199, 114] on button "prev-year" at bounding box center [200, 116] width 7 height 14
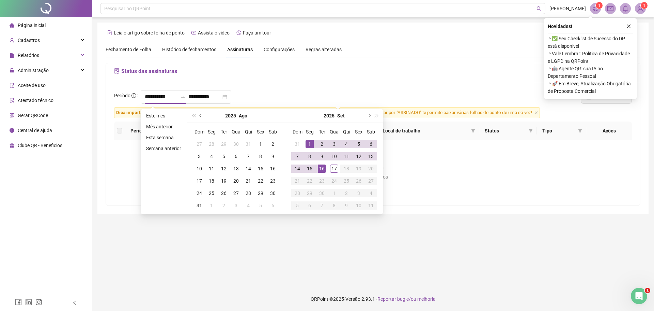
click at [199, 114] on button "prev-year" at bounding box center [200, 116] width 7 height 14
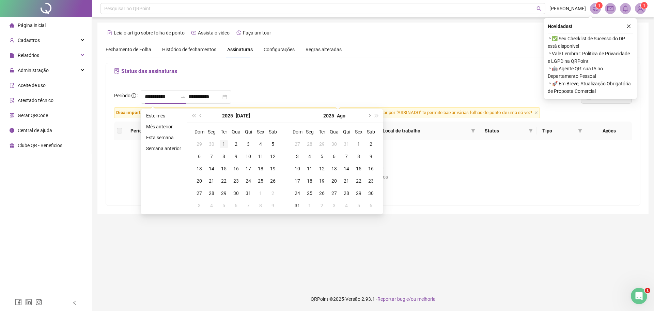
type input "**********"
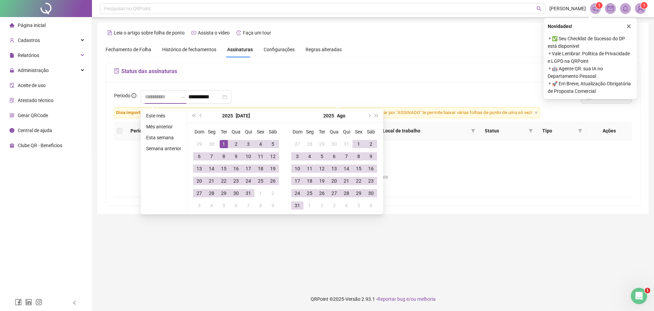
click at [224, 142] on div "1" at bounding box center [224, 144] width 8 height 8
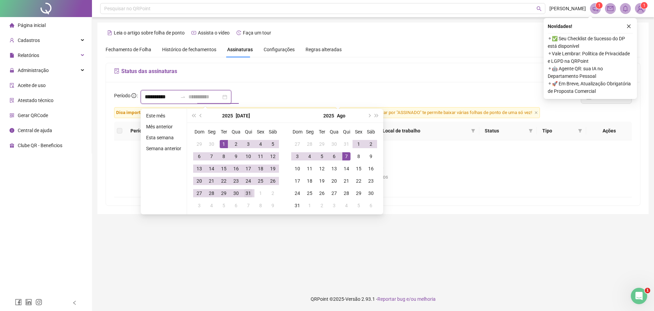
type input "**********"
click at [249, 192] on div "31" at bounding box center [248, 193] width 8 height 8
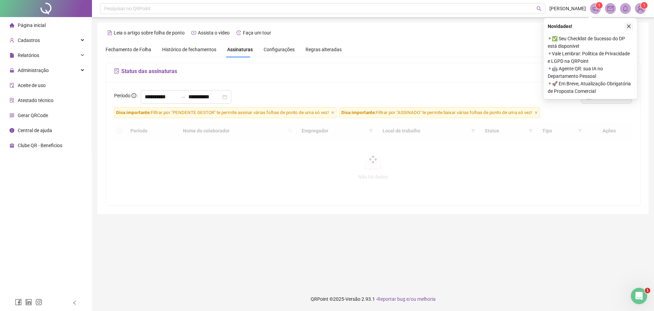
click at [627, 25] on icon "close" at bounding box center [629, 26] width 5 height 5
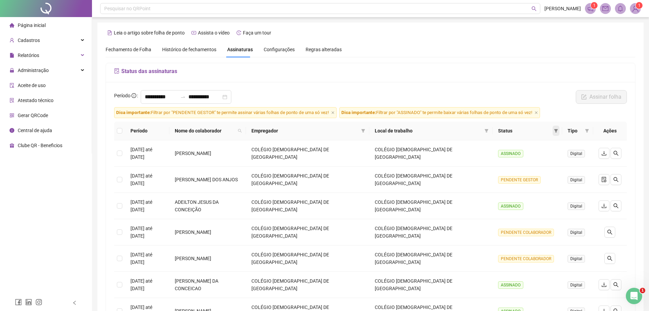
click at [555, 132] on icon "filter" at bounding box center [556, 131] width 4 height 4
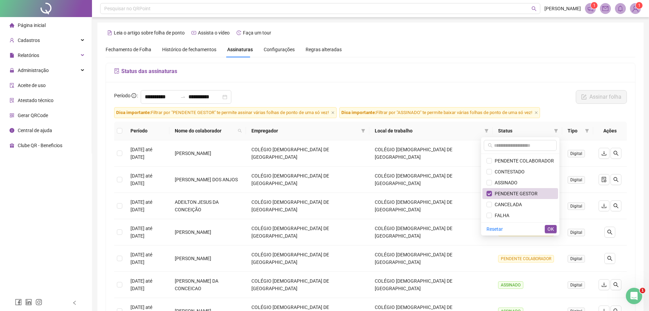
click at [549, 233] on div "Resetar OK" at bounding box center [520, 228] width 78 height 13
click at [550, 227] on span "OK" at bounding box center [551, 228] width 6 height 7
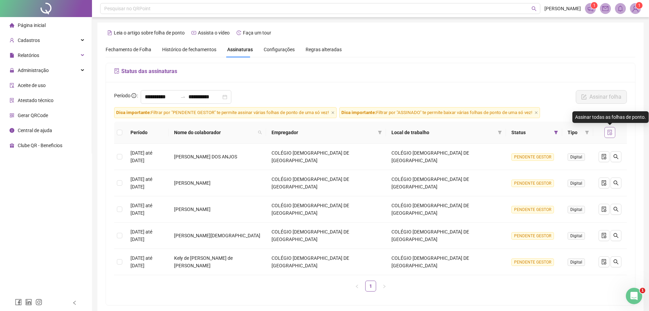
click at [609, 129] on button "button" at bounding box center [610, 132] width 11 height 11
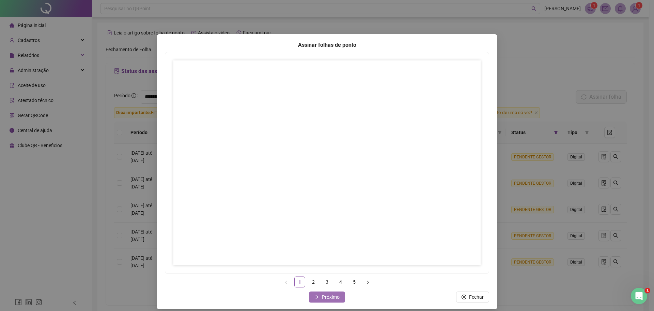
click at [328, 297] on span "Próximo" at bounding box center [331, 296] width 18 height 7
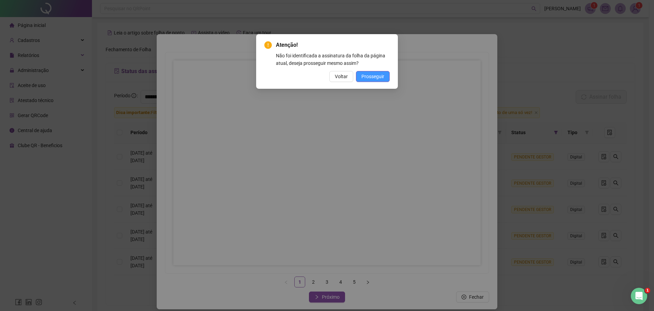
click at [371, 77] on span "Prosseguir" at bounding box center [373, 76] width 23 height 7
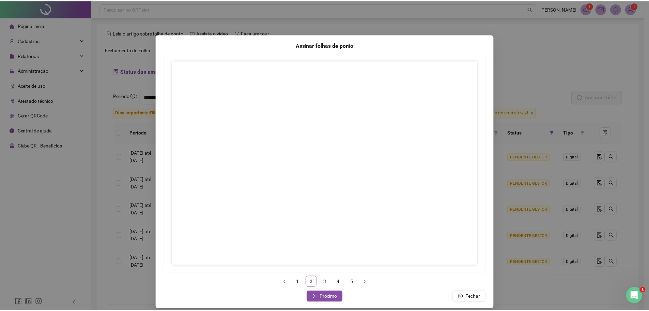
scroll to position [6, 0]
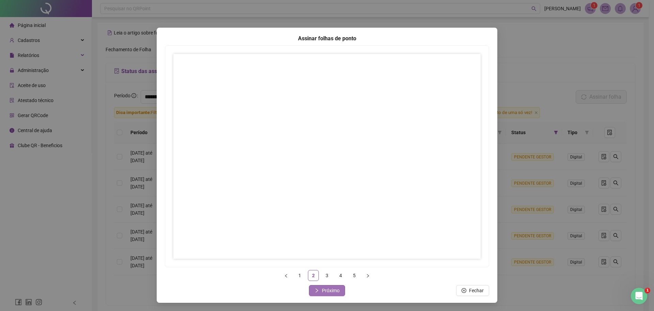
click at [324, 290] on span "Próximo" at bounding box center [331, 289] width 18 height 7
click at [329, 290] on span "Próximo" at bounding box center [331, 289] width 18 height 7
click at [318, 288] on button "Próximo" at bounding box center [327, 290] width 36 height 11
click at [327, 291] on span "Fechar" at bounding box center [331, 289] width 15 height 7
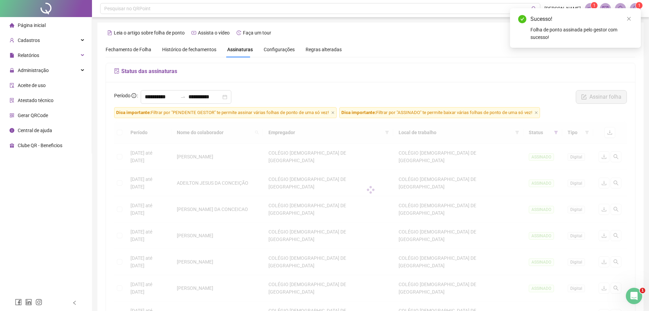
click at [126, 49] on span "Fechamento de Folha" at bounding box center [129, 49] width 46 height 5
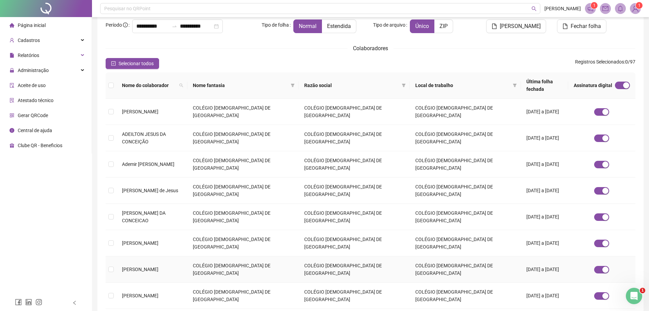
scroll to position [0, 0]
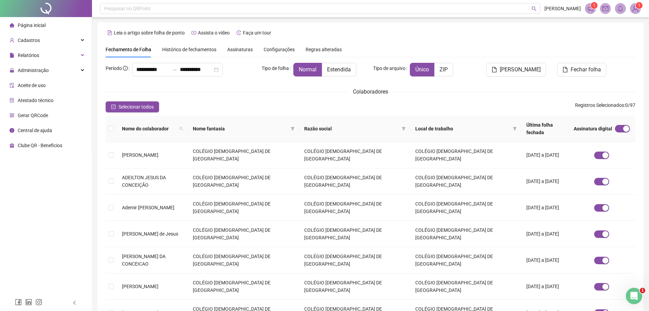
click at [187, 45] on div "Histórico de fechamentos" at bounding box center [189, 50] width 54 height 16
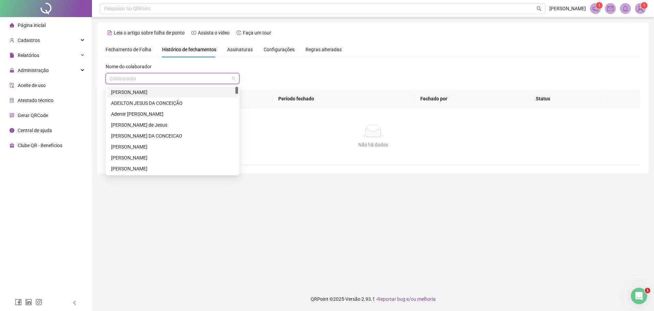
click at [172, 75] on input "search" at bounding box center [170, 78] width 120 height 10
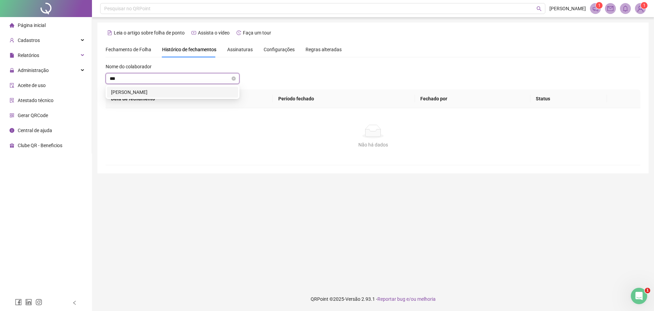
type input "****"
click at [146, 91] on div "Jair Sousa Costa" at bounding box center [172, 91] width 123 height 7
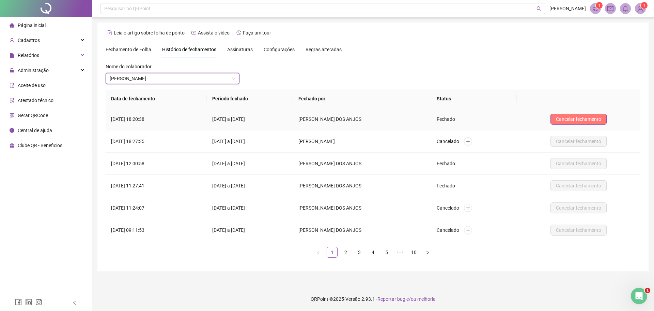
click at [584, 118] on span "Cancelar fechamento" at bounding box center [578, 118] width 45 height 7
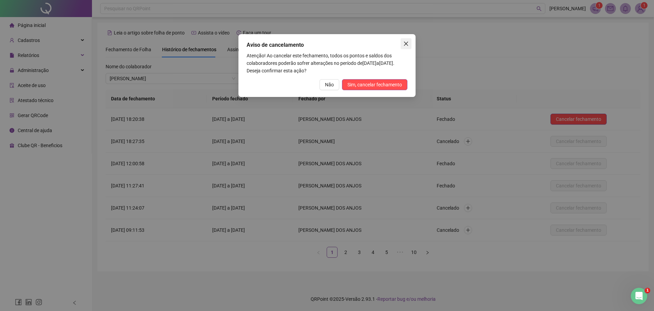
click at [407, 43] on icon "close" at bounding box center [406, 44] width 4 height 4
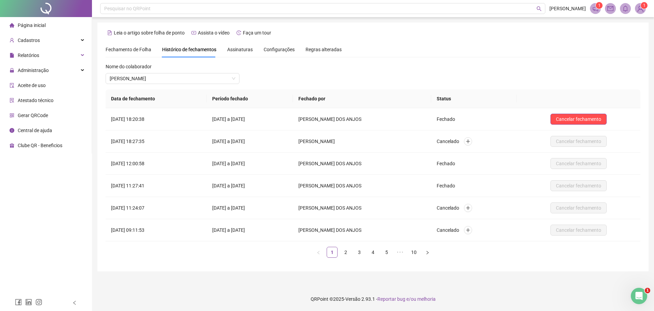
click at [232, 48] on span "Assinaturas" at bounding box center [240, 49] width 26 height 5
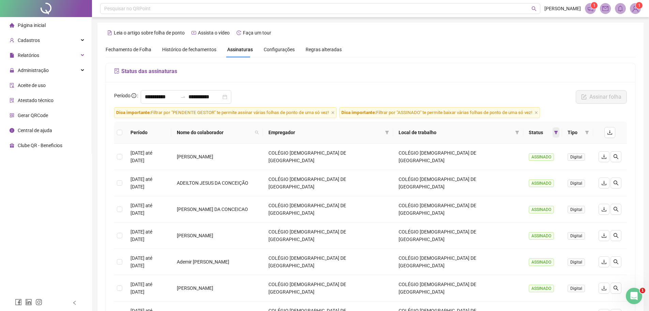
click at [555, 131] on icon "filter" at bounding box center [557, 132] width 4 height 3
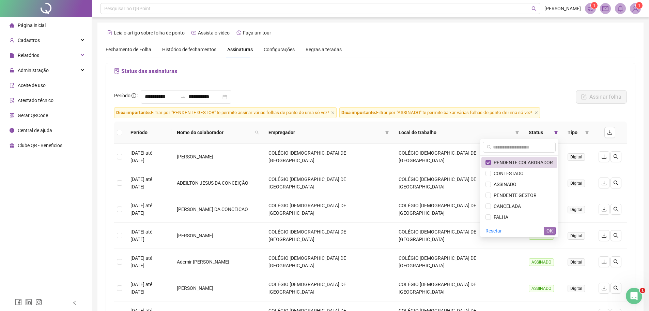
click at [551, 230] on span "OK" at bounding box center [550, 230] width 6 height 7
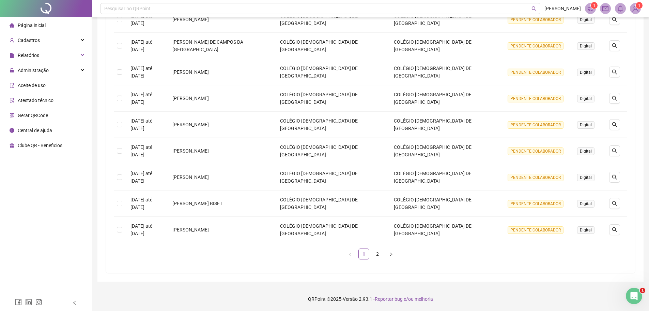
scroll to position [126, 0]
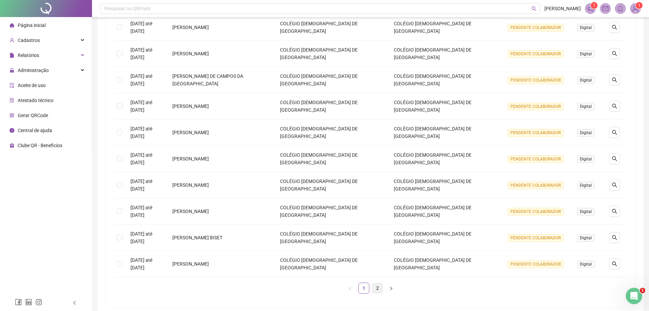
click at [378, 288] on link "2" at bounding box center [378, 288] width 10 height 10
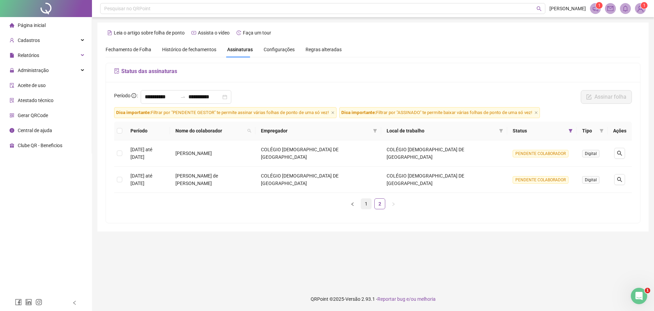
click at [366, 198] on link "1" at bounding box center [366, 203] width 10 height 10
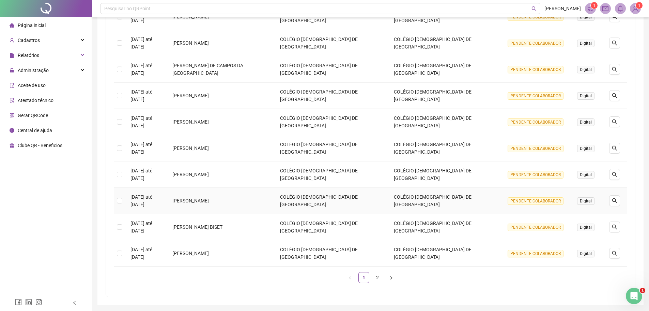
scroll to position [68, 0]
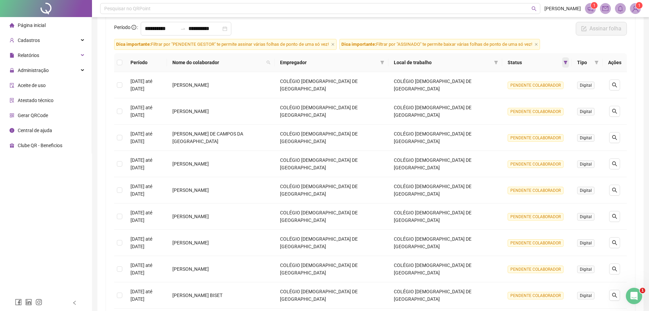
click at [566, 62] on icon "filter" at bounding box center [566, 62] width 4 height 3
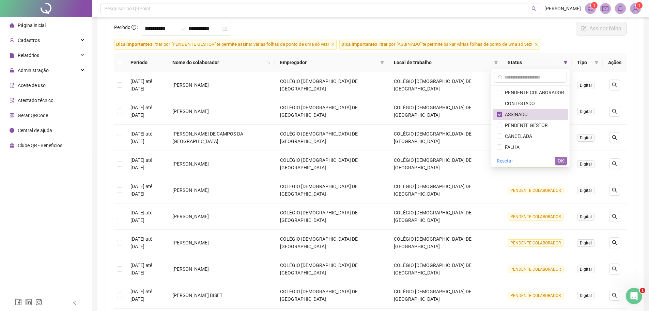
click at [559, 162] on span "OK" at bounding box center [561, 160] width 6 height 7
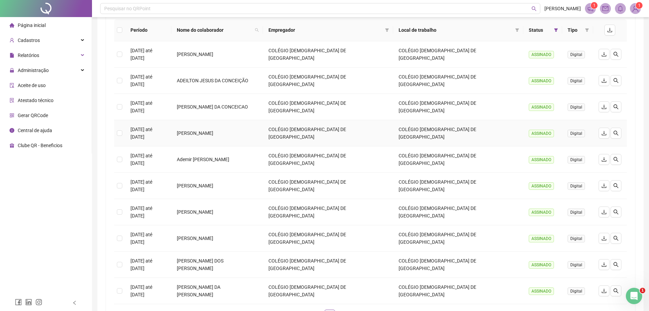
scroll to position [122, 0]
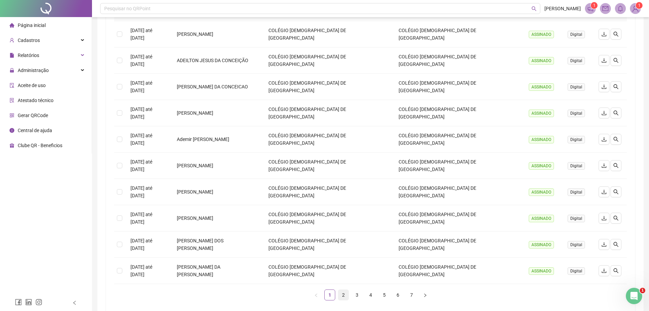
click at [342, 289] on link "2" at bounding box center [343, 294] width 10 height 10
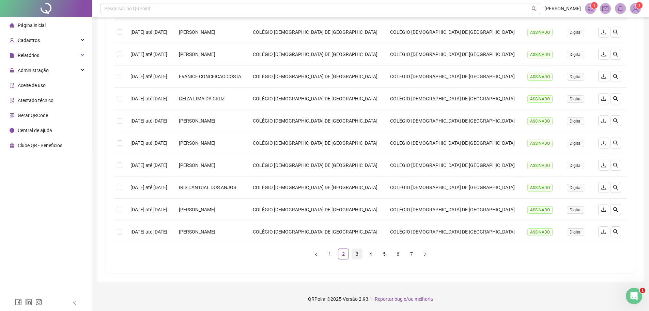
click at [357, 255] on link "3" at bounding box center [357, 253] width 10 height 10
click at [369, 257] on link "4" at bounding box center [371, 253] width 10 height 10
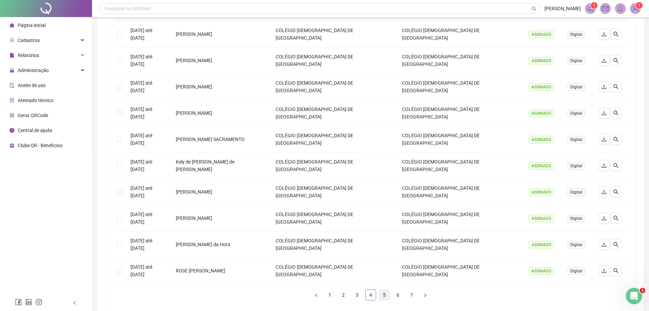
click at [383, 289] on link "5" at bounding box center [384, 294] width 10 height 10
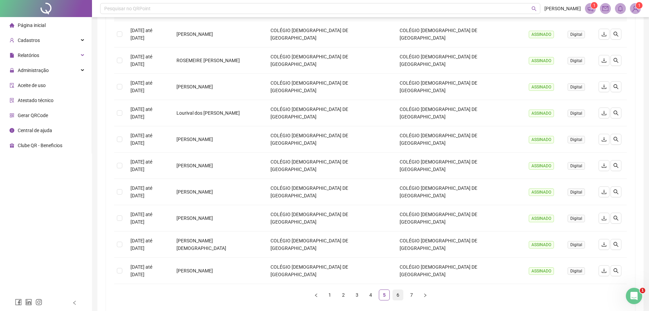
click at [396, 289] on link "6" at bounding box center [398, 294] width 10 height 10
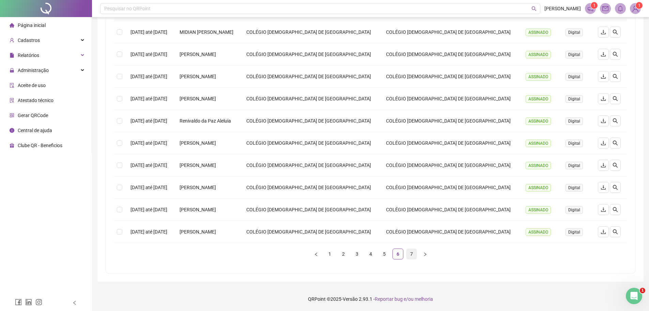
click at [410, 256] on link "7" at bounding box center [412, 253] width 10 height 10
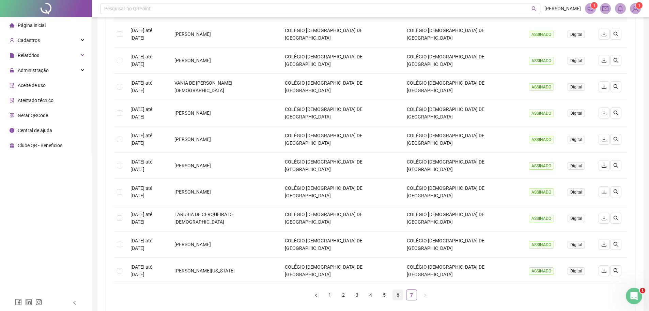
click at [399, 289] on link "6" at bounding box center [398, 294] width 10 height 10
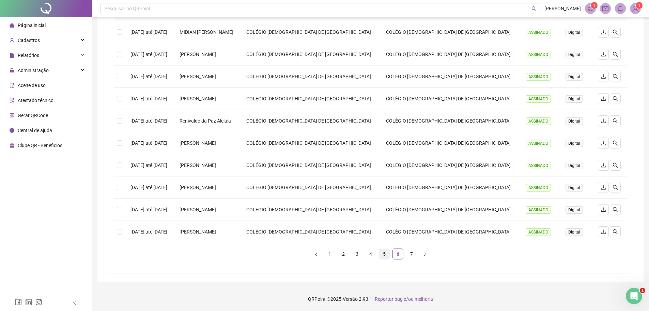
click at [385, 254] on link "5" at bounding box center [384, 253] width 10 height 10
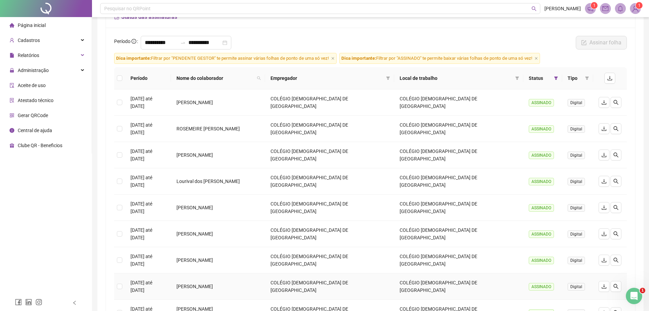
scroll to position [88, 0]
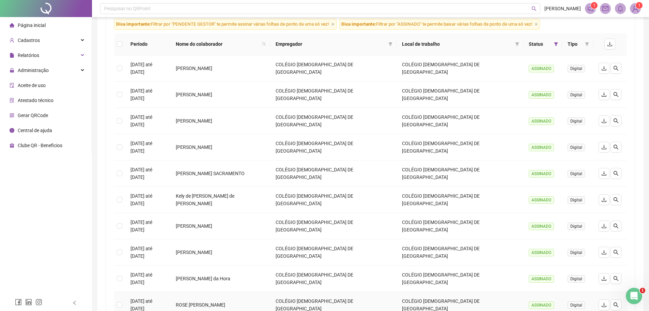
scroll to position [20, 0]
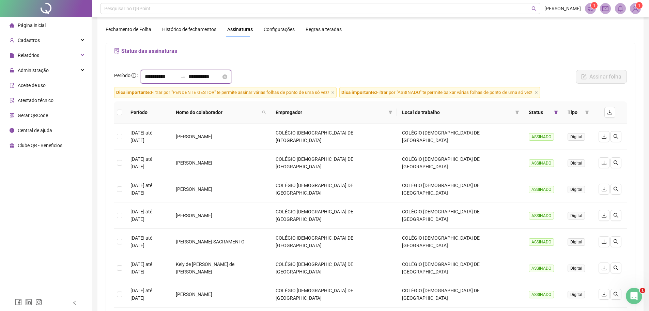
click at [159, 76] on input "**********" at bounding box center [161, 77] width 33 height 8
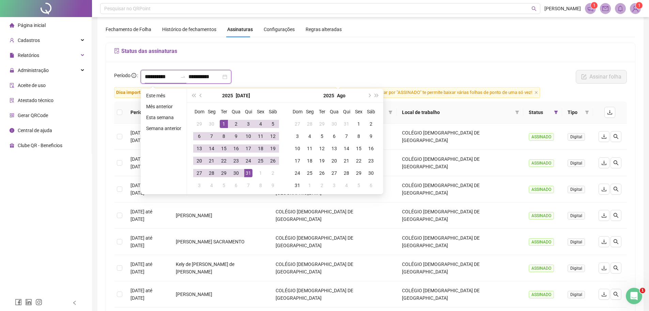
type input "**********"
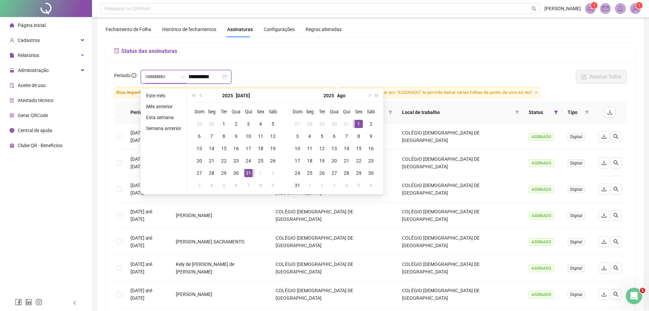
type input "**********"
click at [359, 122] on div "1" at bounding box center [359, 124] width 8 height 8
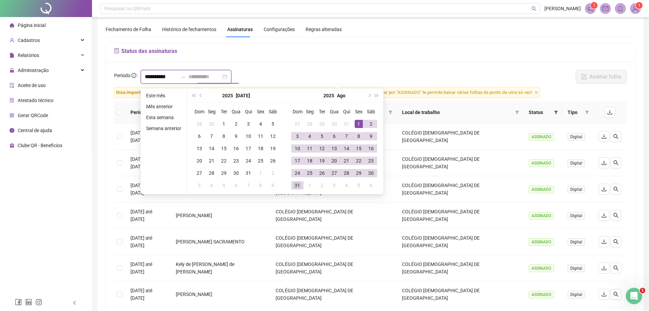
type input "**********"
click at [298, 186] on div "31" at bounding box center [297, 185] width 8 height 8
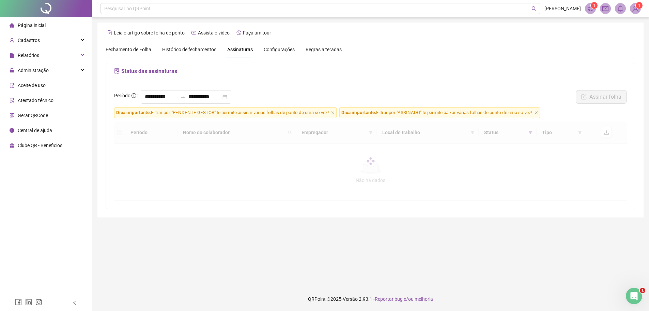
scroll to position [0, 0]
click at [535, 134] on icon "filter" at bounding box center [535, 132] width 4 height 3
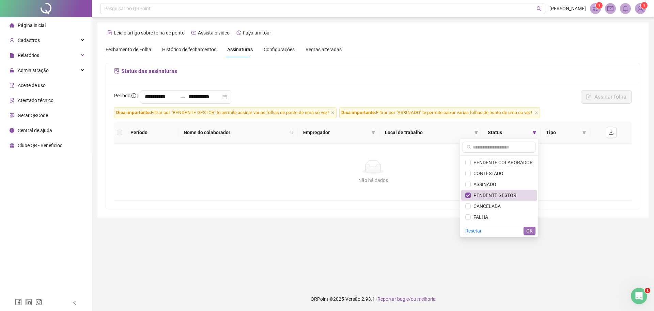
click at [529, 227] on span "OK" at bounding box center [530, 230] width 6 height 7
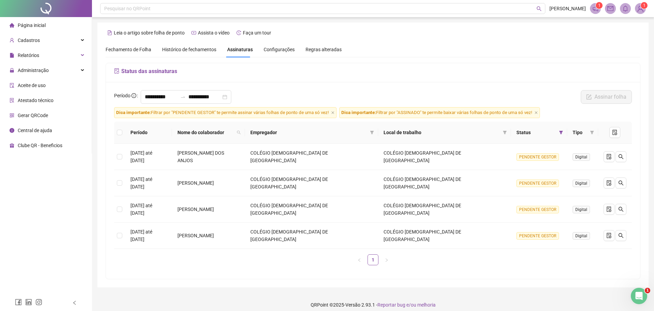
click at [120, 53] on div "Fechamento de Folha" at bounding box center [129, 49] width 46 height 7
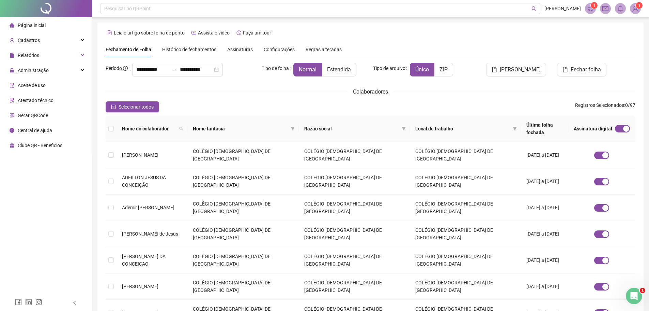
click at [237, 49] on span "Assinaturas" at bounding box center [240, 49] width 26 height 5
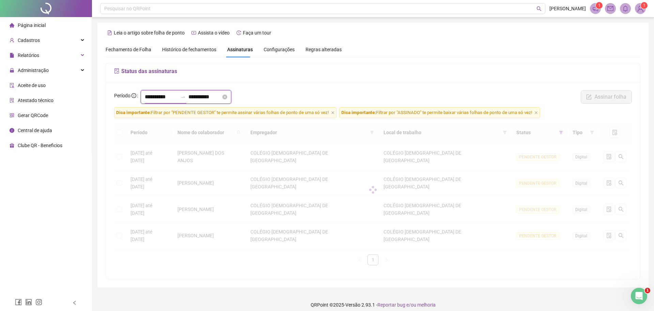
click at [153, 97] on input "**********" at bounding box center [161, 97] width 33 height 8
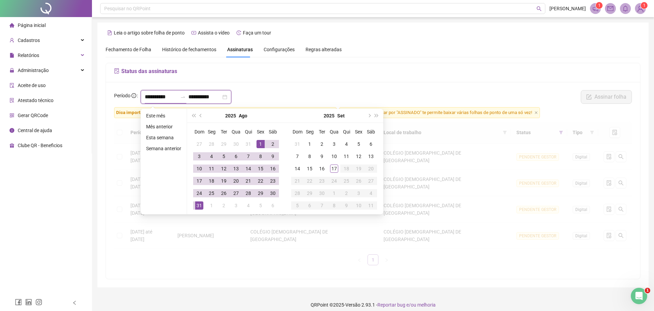
type input "**********"
click at [200, 115] on span "prev-year" at bounding box center [201, 115] width 3 height 3
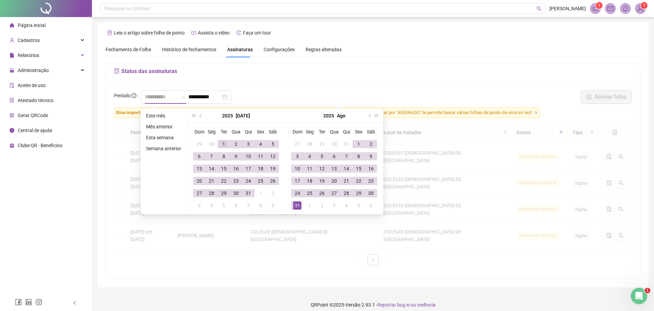
type input "**********"
click at [221, 142] on div "1" at bounding box center [224, 144] width 8 height 8
click at [213, 96] on input "**********" at bounding box center [205, 97] width 33 height 8
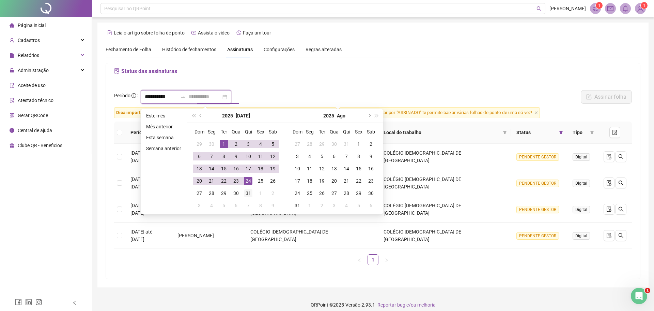
type input "**********"
click at [246, 194] on div "31" at bounding box center [248, 193] width 8 height 8
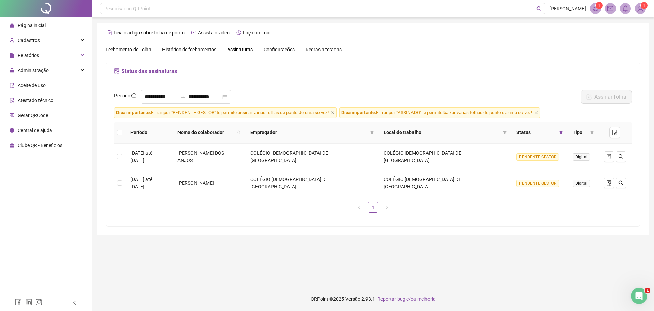
click at [559, 133] on icon "filter" at bounding box center [561, 132] width 4 height 4
click at [428, 222] on div "**********" at bounding box center [373, 128] width 552 height 212
click at [607, 180] on icon "file-done" at bounding box center [609, 182] width 5 height 5
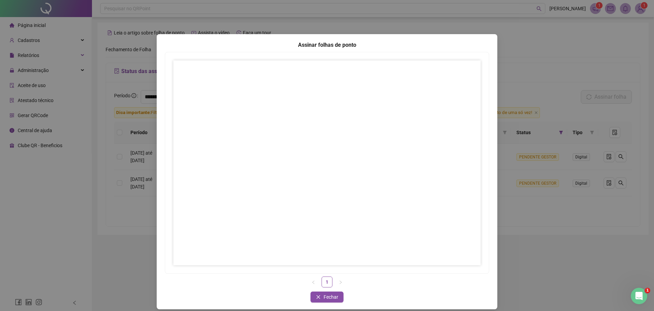
click at [513, 61] on div "Assinar folhas de ponto 1 Fechar Fechar" at bounding box center [327, 155] width 654 height 311
click at [329, 294] on span "Fechar" at bounding box center [331, 296] width 15 height 7
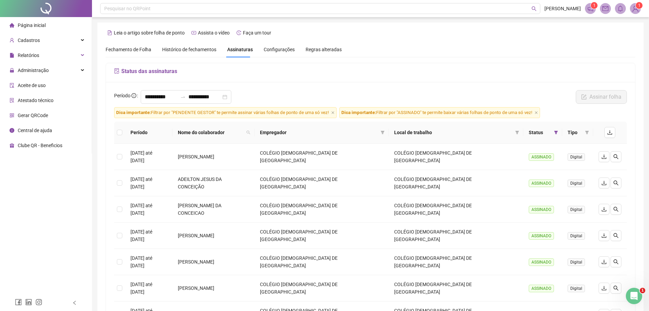
click at [554, 133] on icon "filter" at bounding box center [556, 132] width 4 height 4
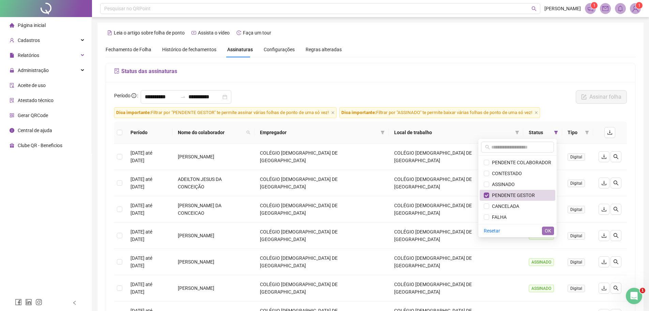
click at [549, 231] on span "OK" at bounding box center [548, 230] width 6 height 7
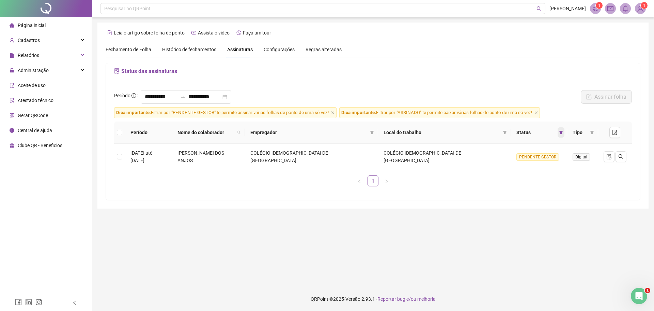
click at [559, 133] on icon "filter" at bounding box center [561, 132] width 4 height 4
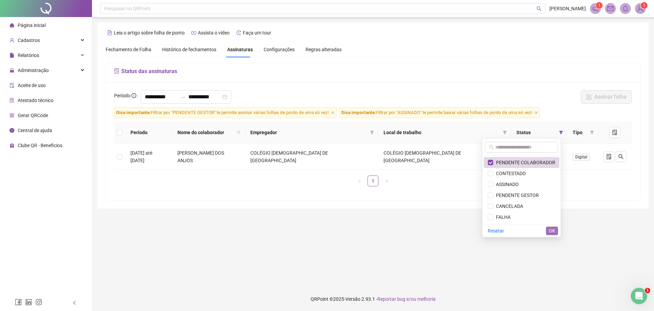
click at [553, 230] on span "OK" at bounding box center [552, 230] width 6 height 7
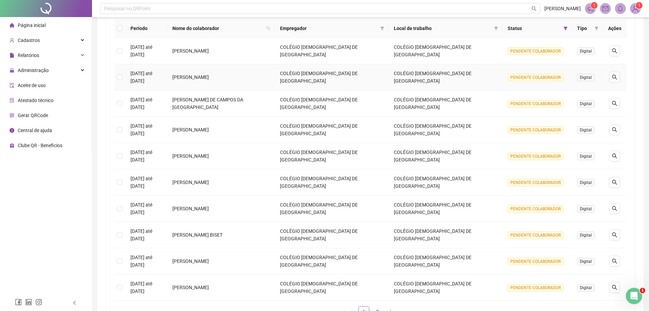
scroll to position [160, 0]
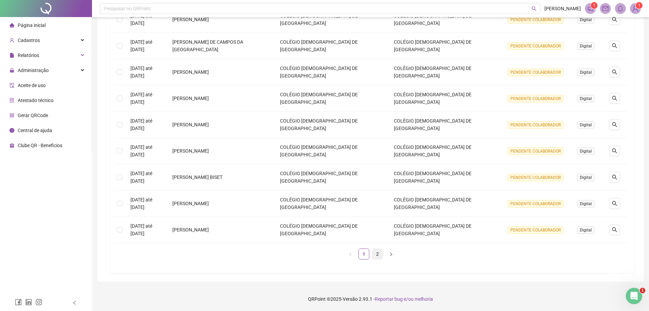
click at [377, 255] on link "2" at bounding box center [378, 253] width 10 height 10
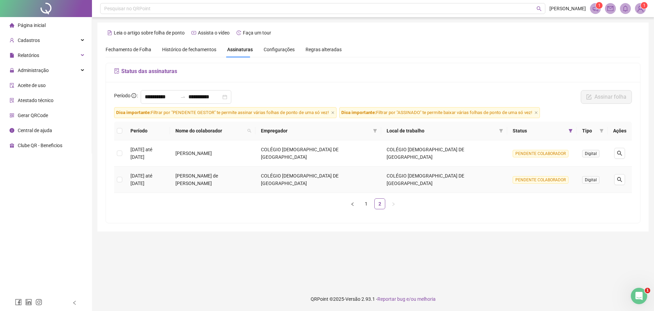
click at [585, 176] on span "Digital" at bounding box center [591, 179] width 17 height 7
click at [367, 198] on link "1" at bounding box center [366, 203] width 10 height 10
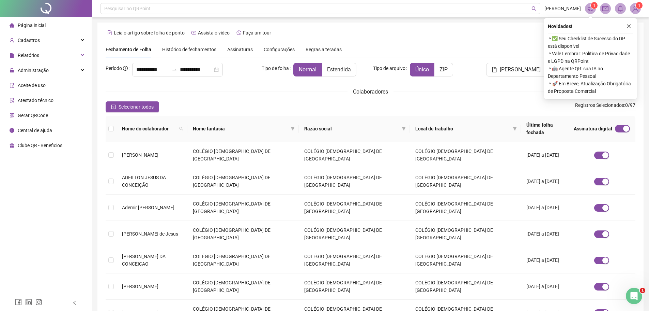
click at [232, 49] on span "Assinaturas" at bounding box center [240, 49] width 26 height 5
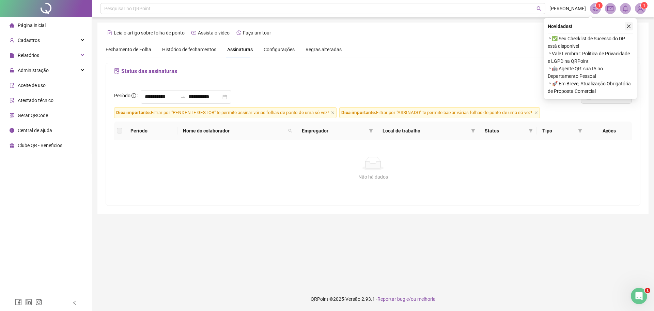
click at [631, 27] on icon "close" at bounding box center [629, 26] width 5 height 5
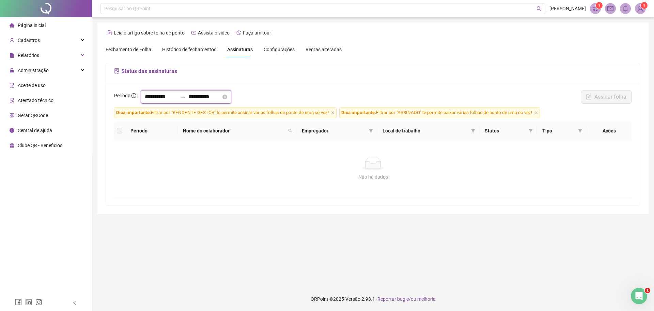
click at [152, 100] on input "**********" at bounding box center [161, 97] width 33 height 8
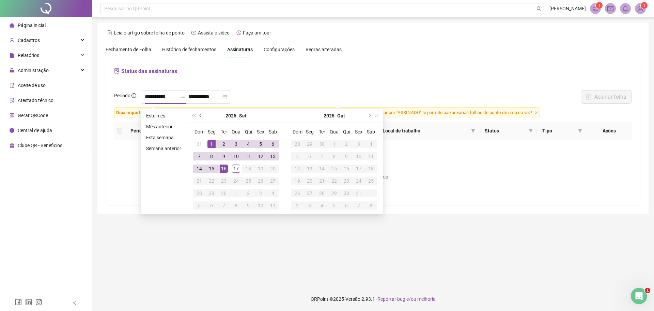
click at [198, 117] on button "prev-year" at bounding box center [200, 116] width 7 height 14
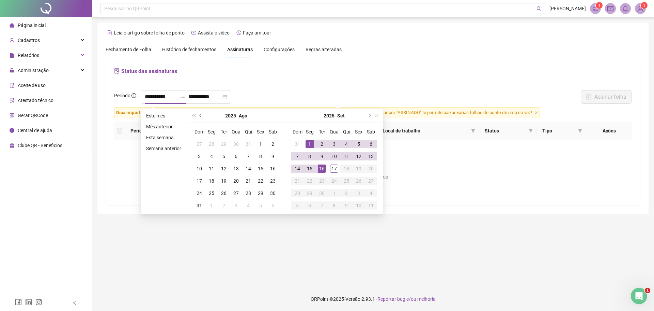
click at [201, 117] on button "prev-year" at bounding box center [200, 116] width 7 height 14
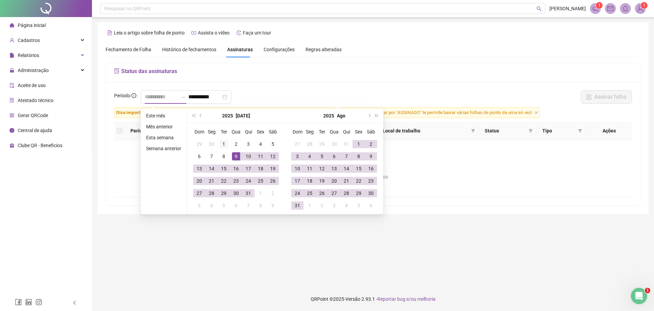
type input "**********"
click at [222, 142] on div "1" at bounding box center [224, 144] width 8 height 8
type input "**********"
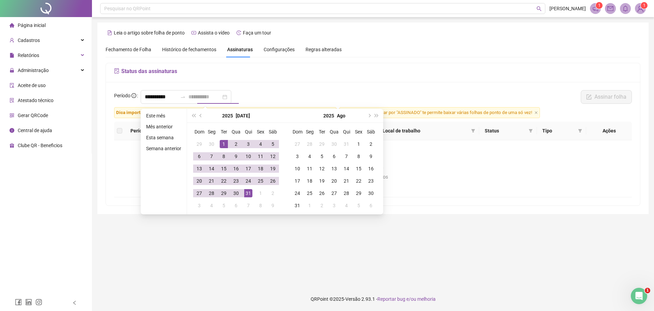
click at [249, 194] on div "31" at bounding box center [248, 193] width 8 height 8
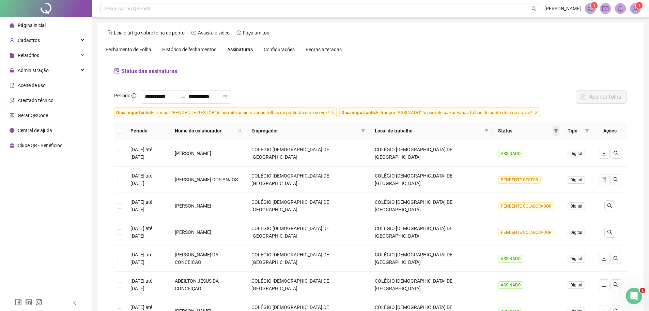
click at [558, 130] on icon "filter" at bounding box center [556, 131] width 4 height 4
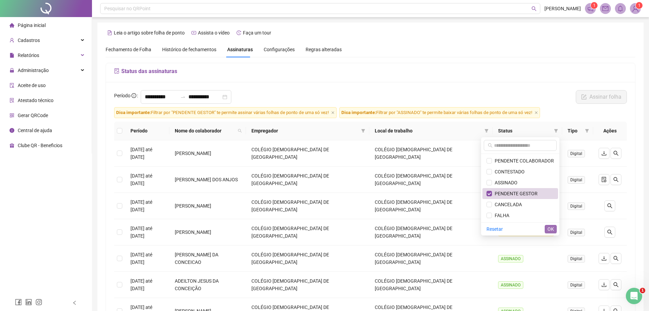
click at [549, 225] on span "OK" at bounding box center [551, 228] width 6 height 7
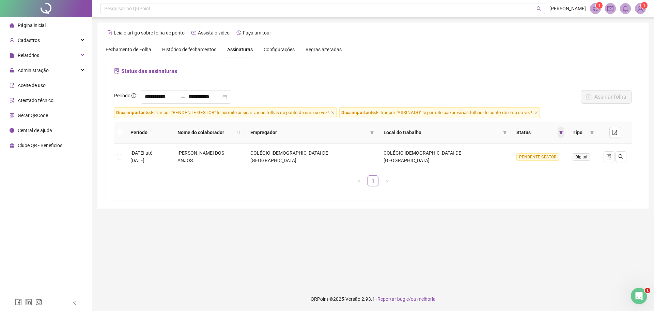
click at [560, 131] on span at bounding box center [561, 132] width 7 height 10
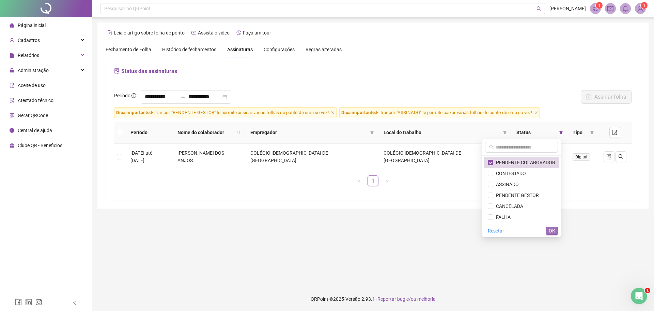
click at [551, 231] on span "OK" at bounding box center [552, 230] width 6 height 7
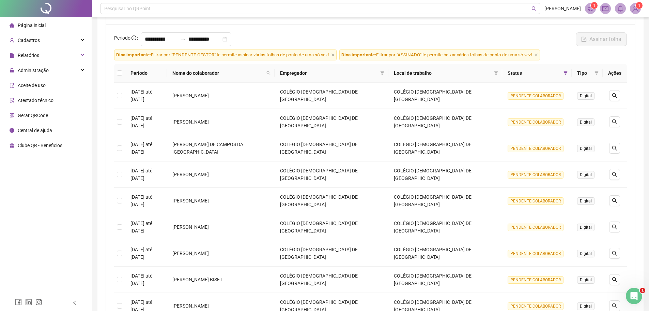
scroll to position [160, 0]
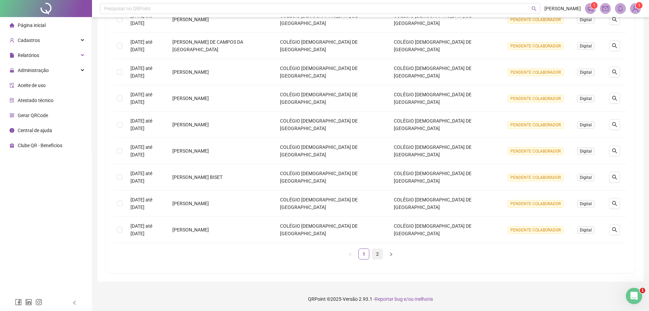
click at [378, 255] on link "2" at bounding box center [378, 253] width 10 height 10
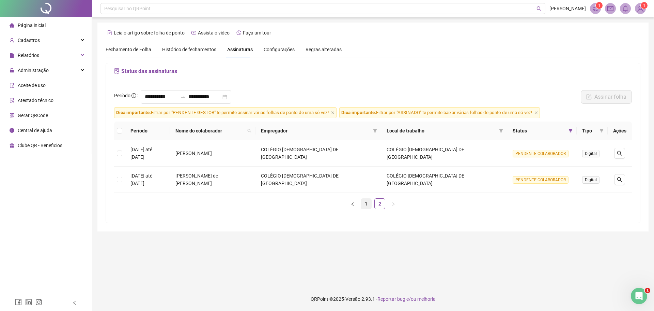
click at [368, 198] on link "1" at bounding box center [366, 203] width 10 height 10
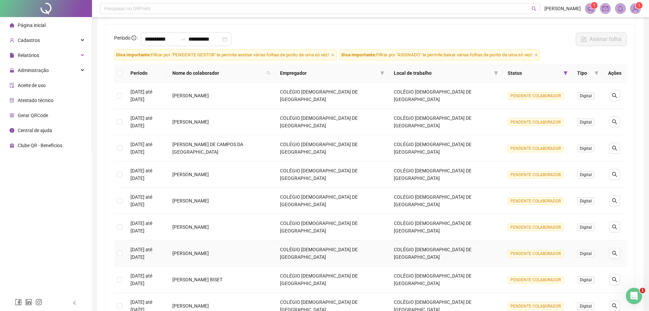
scroll to position [160, 0]
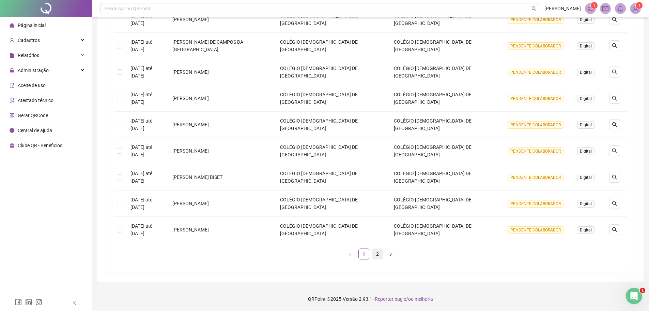
click at [377, 254] on link "2" at bounding box center [378, 253] width 10 height 10
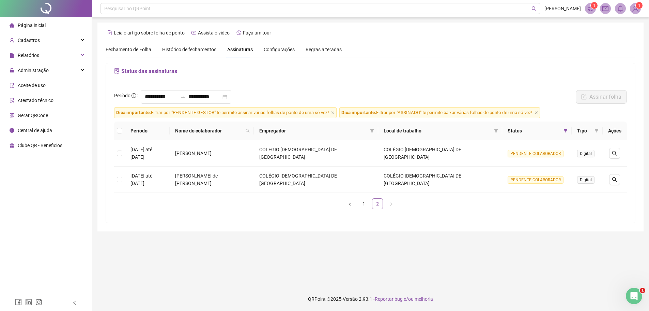
scroll to position [0, 0]
click at [232, 48] on span "Assinaturas" at bounding box center [240, 49] width 26 height 5
click at [568, 131] on span at bounding box center [571, 130] width 7 height 10
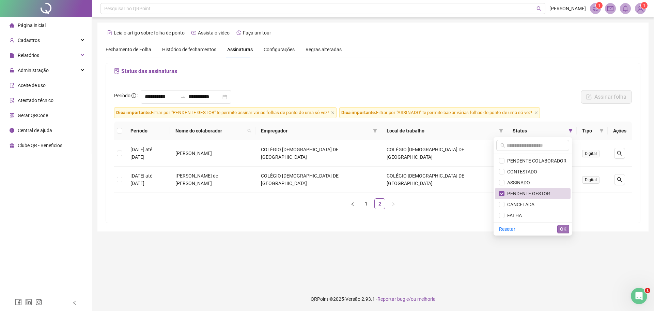
click at [565, 227] on span "OK" at bounding box center [563, 228] width 6 height 7
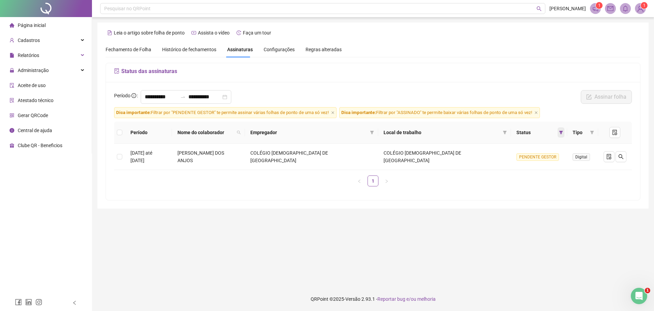
click at [558, 136] on span at bounding box center [561, 132] width 7 height 10
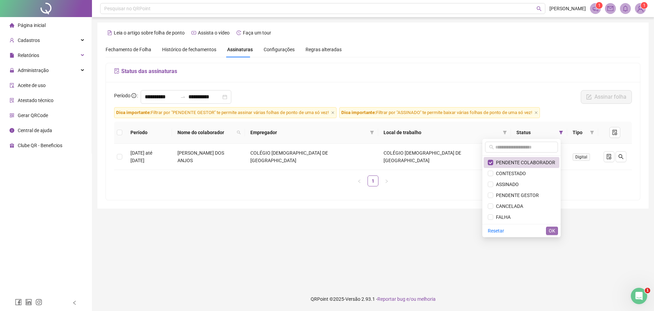
click at [547, 231] on button "OK" at bounding box center [552, 230] width 12 height 8
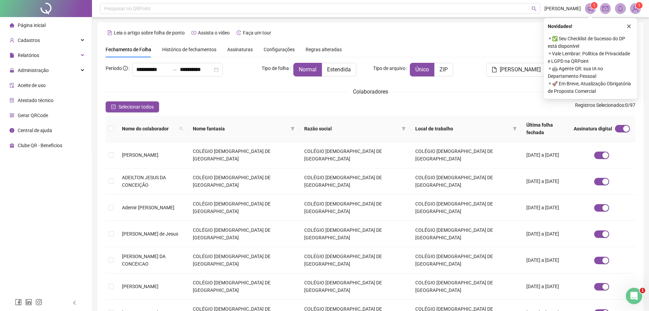
click at [243, 50] on span "Assinaturas" at bounding box center [240, 49] width 26 height 5
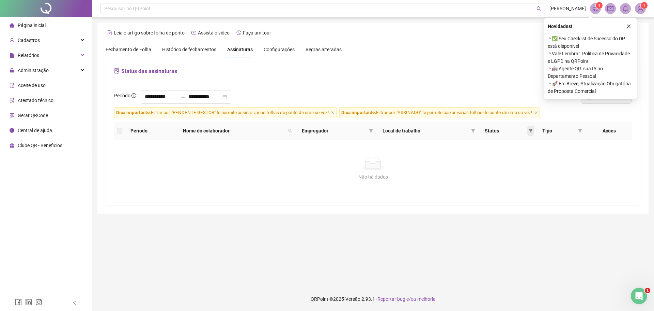
click at [531, 133] on span at bounding box center [531, 130] width 7 height 10
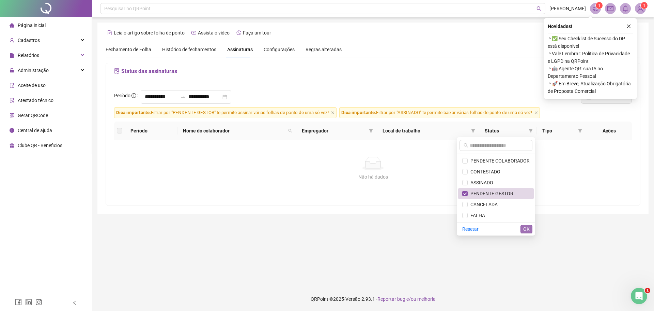
click at [529, 228] on span "OK" at bounding box center [527, 228] width 6 height 7
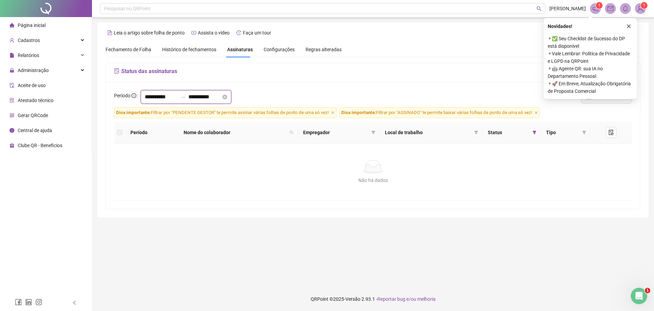
click at [155, 99] on input "**********" at bounding box center [161, 97] width 33 height 8
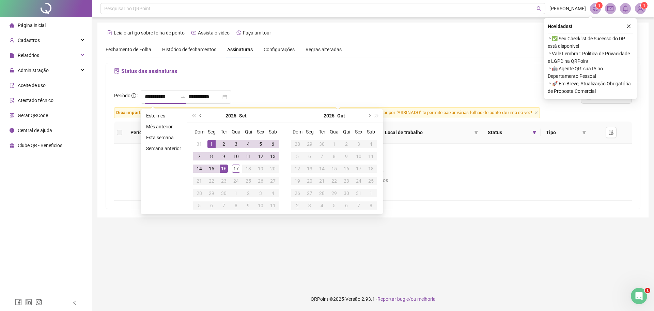
click at [201, 116] on span "prev-year" at bounding box center [201, 115] width 3 height 3
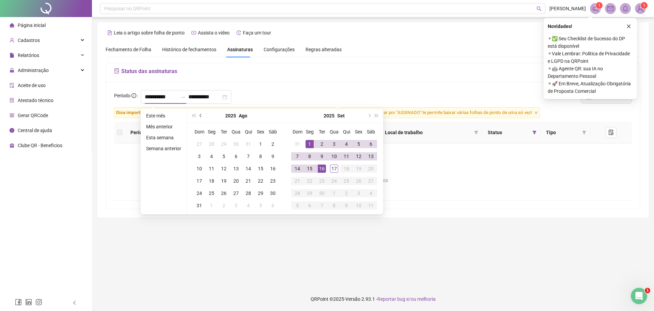
click at [201, 116] on span "prev-year" at bounding box center [201, 115] width 3 height 3
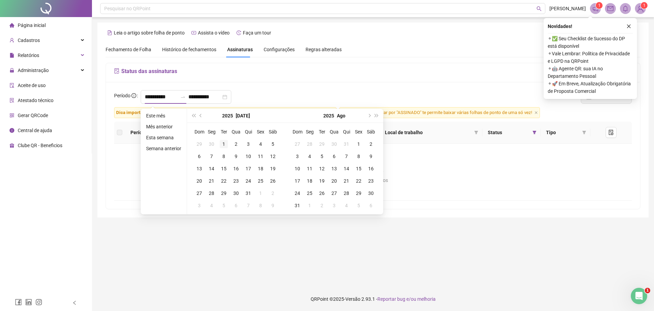
type input "**********"
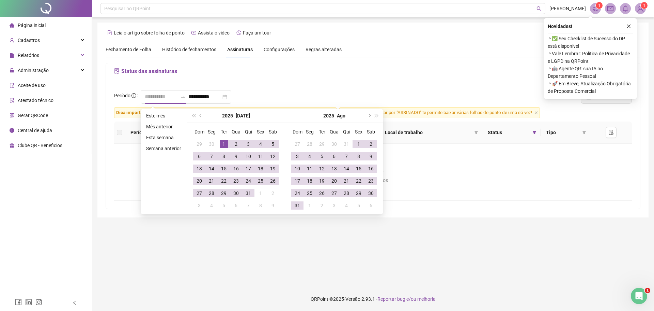
click at [223, 144] on div "1" at bounding box center [224, 144] width 8 height 8
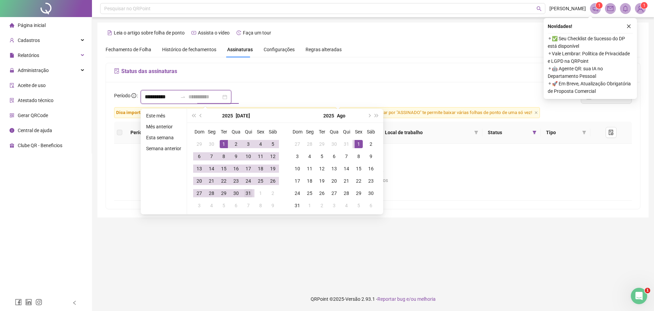
type input "**********"
click at [248, 193] on div "31" at bounding box center [248, 193] width 8 height 8
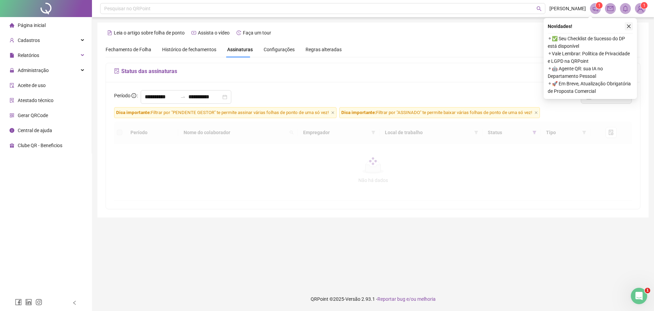
click at [630, 24] on icon "close" at bounding box center [629, 26] width 5 height 5
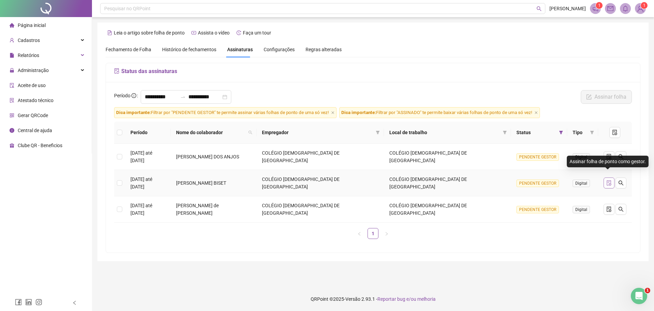
click at [608, 180] on icon "file-done" at bounding box center [609, 182] width 5 height 5
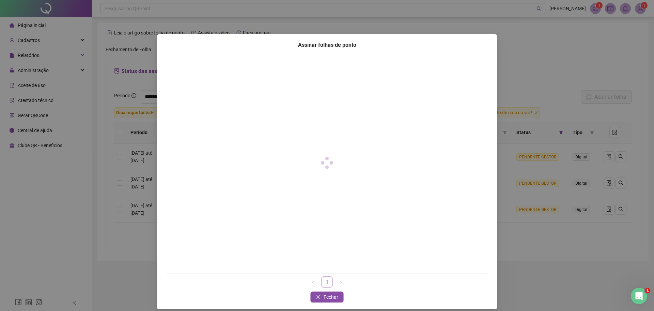
scroll to position [6, 0]
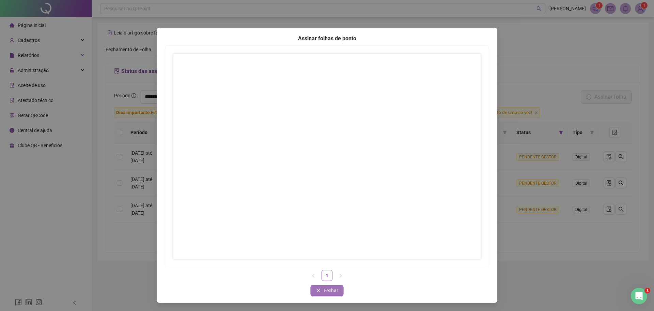
click at [327, 289] on span "Fechar" at bounding box center [331, 289] width 15 height 7
click at [324, 289] on span "Fechar" at bounding box center [331, 289] width 15 height 7
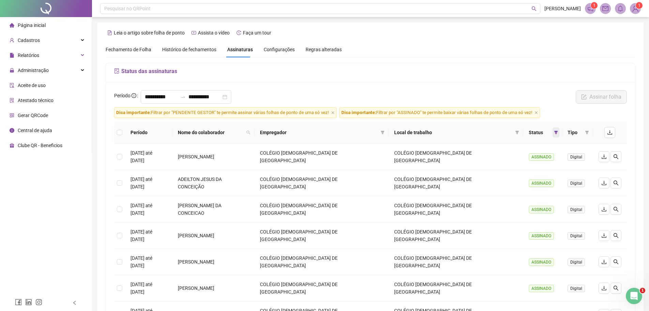
click at [554, 133] on icon "filter" at bounding box center [556, 132] width 4 height 4
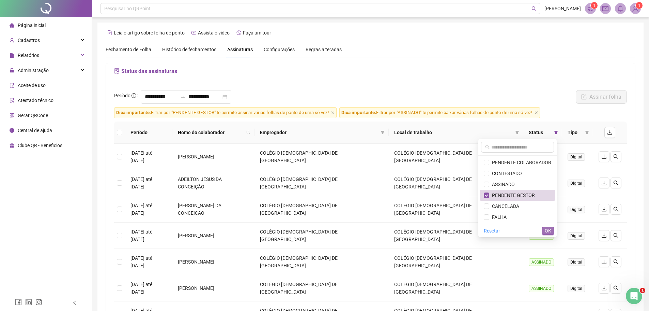
click at [545, 229] on button "OK" at bounding box center [548, 230] width 12 height 8
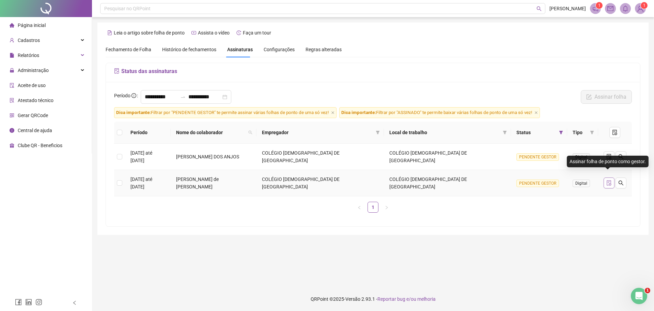
click at [607, 180] on icon "file-done" at bounding box center [609, 182] width 5 height 5
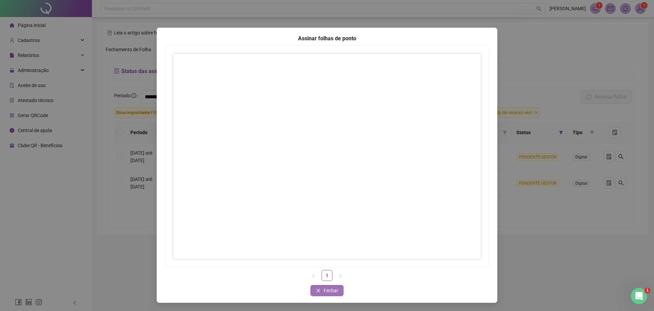
click at [320, 288] on button "Fechar" at bounding box center [327, 290] width 33 height 11
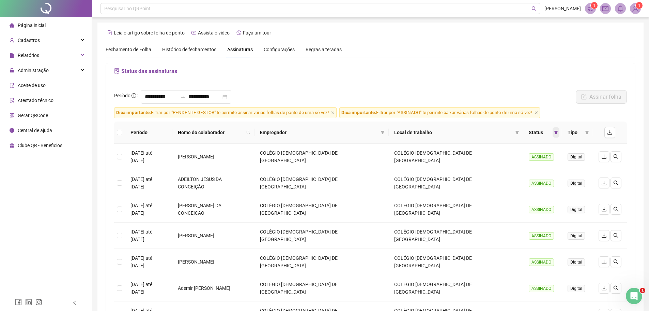
click at [553, 134] on span at bounding box center [556, 132] width 7 height 10
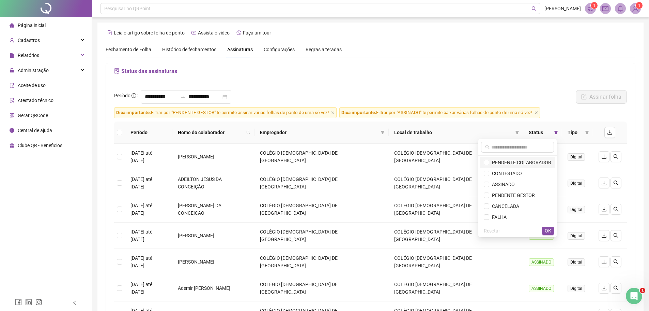
click at [491, 164] on span "PENDENTE COLABORADOR" at bounding box center [520, 162] width 62 height 5
click at [548, 228] on span "OK" at bounding box center [548, 230] width 6 height 7
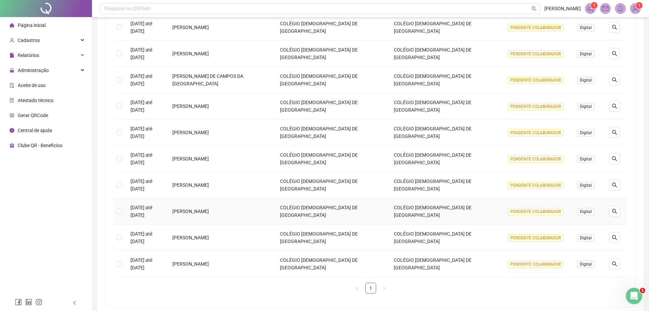
scroll to position [58, 0]
